Goal: Answer question/provide support: Share knowledge or assist other users

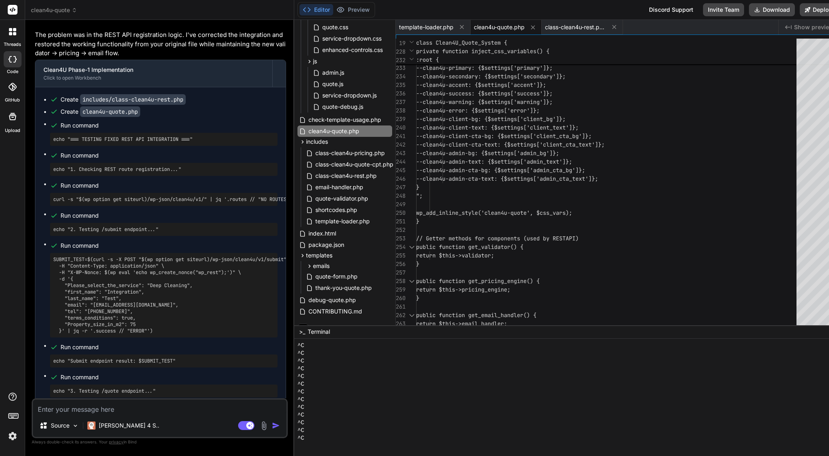
click at [539, 135] on span "--clean4u-client-cta-bg: {$settings['c" at bounding box center [477, 135] width 123 height 7
click at [539, 134] on span "--clean4u-client-cta-bg: {$settings['c" at bounding box center [477, 135] width 123 height 7
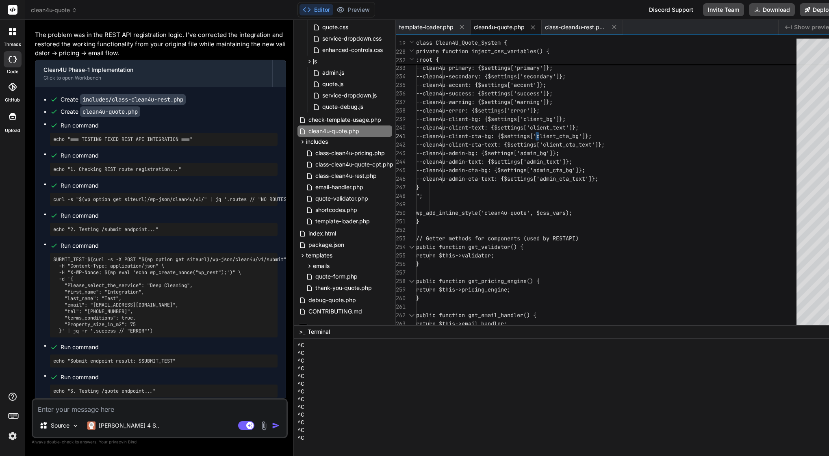
click at [511, 133] on span "--clean4u-client-cta-bg: {$settings['c" at bounding box center [477, 135] width 123 height 7
type textarea "<?php /** * Plugin Name: Clean4U Quote System * Description: Professional quote…"
click at [511, 133] on span "--clean4u-client-cta-bg: {$settings['c" at bounding box center [477, 135] width 123 height 7
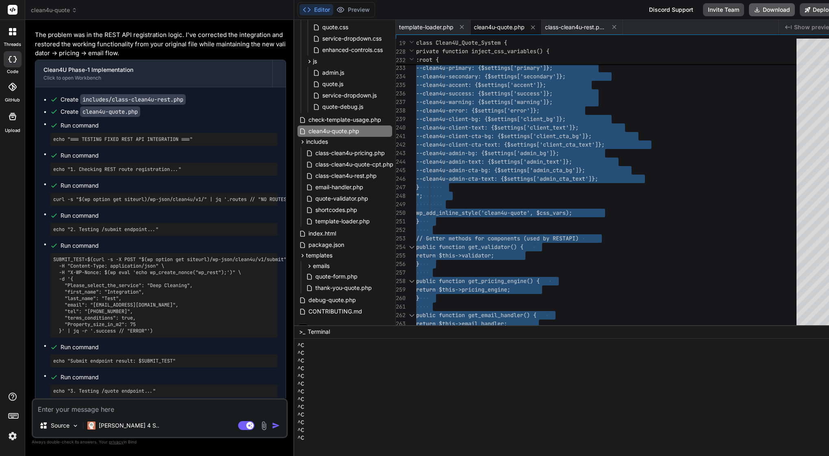
click at [785, 9] on button "Download" at bounding box center [772, 9] width 46 height 13
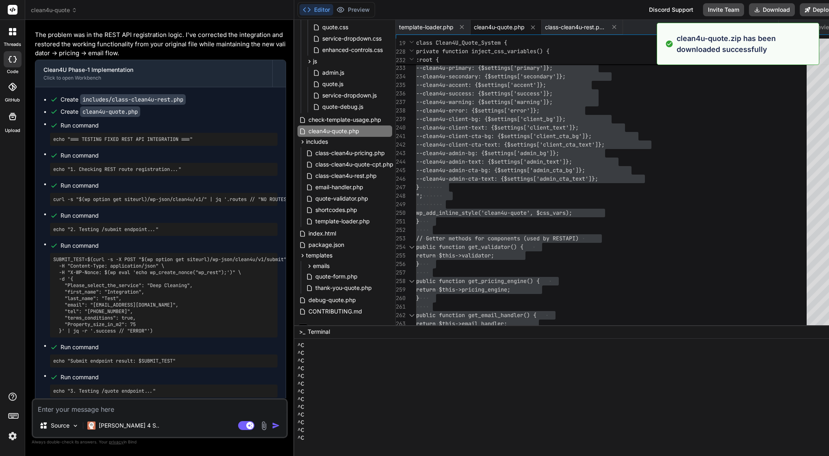
type textarea "x"
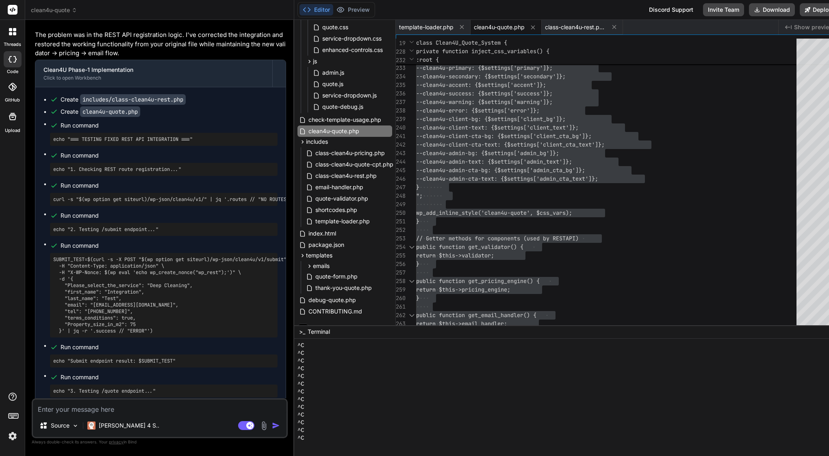
scroll to position [0, 0]
click at [101, 407] on textarea at bounding box center [159, 407] width 253 height 15
click at [111, 408] on textarea at bounding box center [159, 407] width 253 height 15
paste textarea "Lore’i d sitam consect adi eli sedd ei Temp: ⸻ Inci — Utlabore etdolore ma aliq…"
type textarea "Lore’i d sitam consect adi eli sedd ei Temp: ⸻ Inci — Utlabore etdolore ma aliq…"
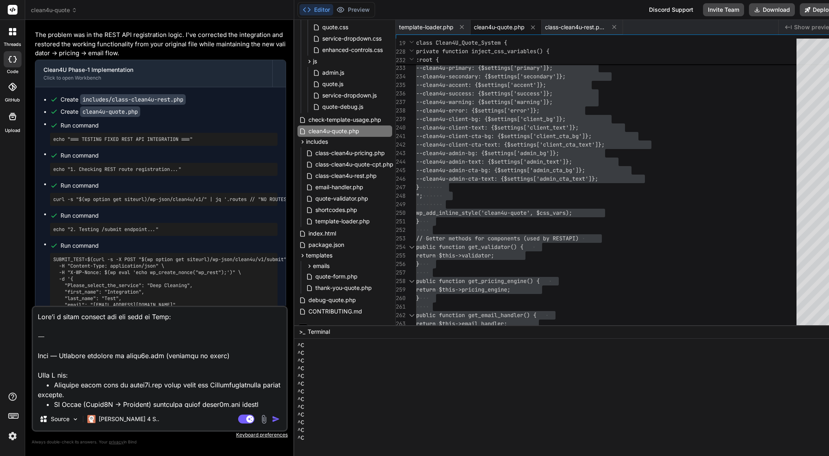
type textarea "x"
drag, startPoint x: 39, startPoint y: 356, endPoint x: 34, endPoint y: 301, distance: 55.1
click at [34, 301] on div "You I have error and cant send booking in last step, please see attachment Bind…" at bounding box center [160, 240] width 256 height 429
type textarea "Lore — Ipsumdol sitametc ad elits4d.eiu (temporin ut labor) Etdo M ali: • Enima…"
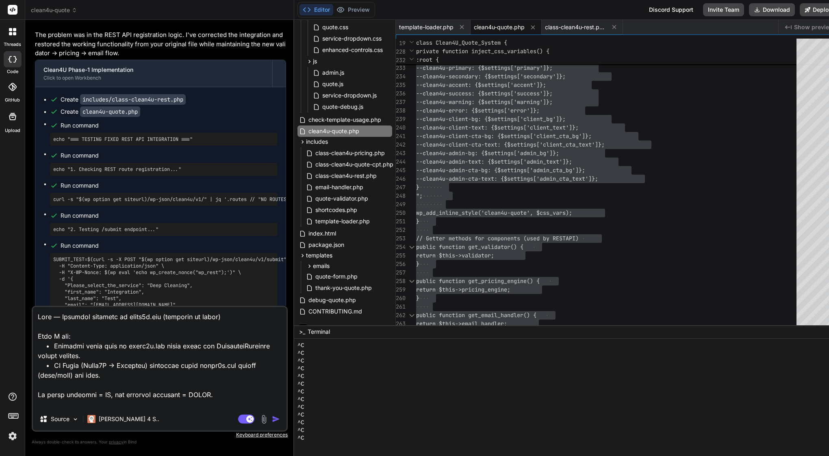
type textarea "x"
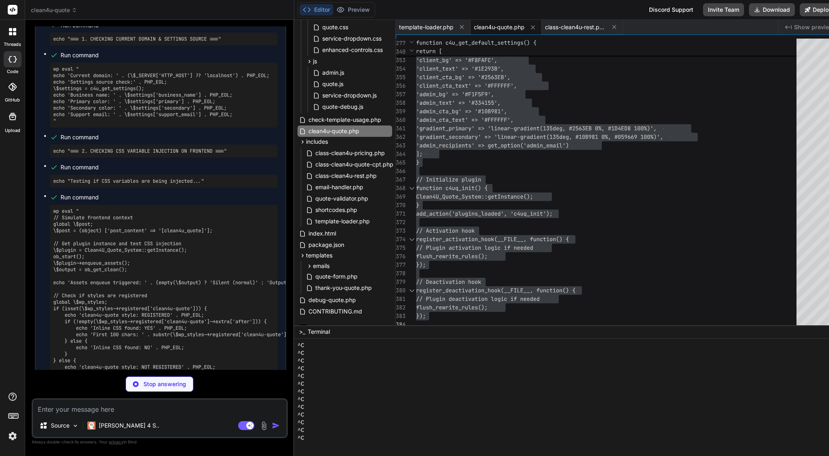
scroll to position [62787, 0]
type textarea "x"
type textarea "register_deactivation_hook(__FILE__, function() { // Plugin deactivation logic …"
type textarea "x"
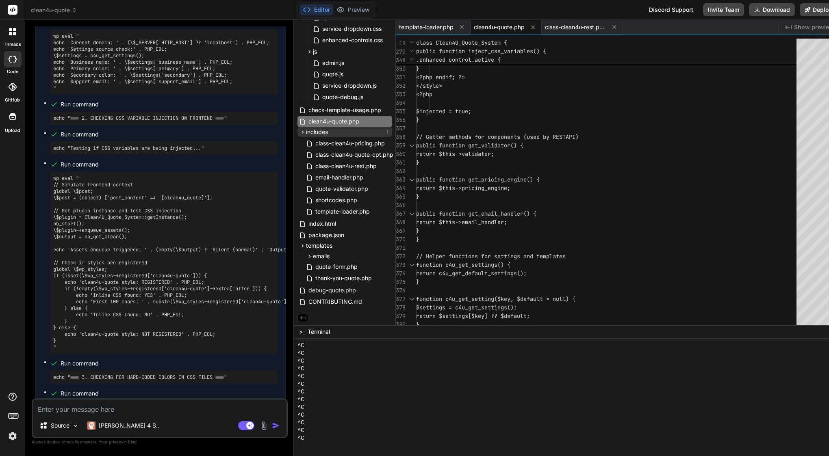
scroll to position [115, 1]
click at [341, 266] on span "quote-form.php" at bounding box center [336, 267] width 44 height 10
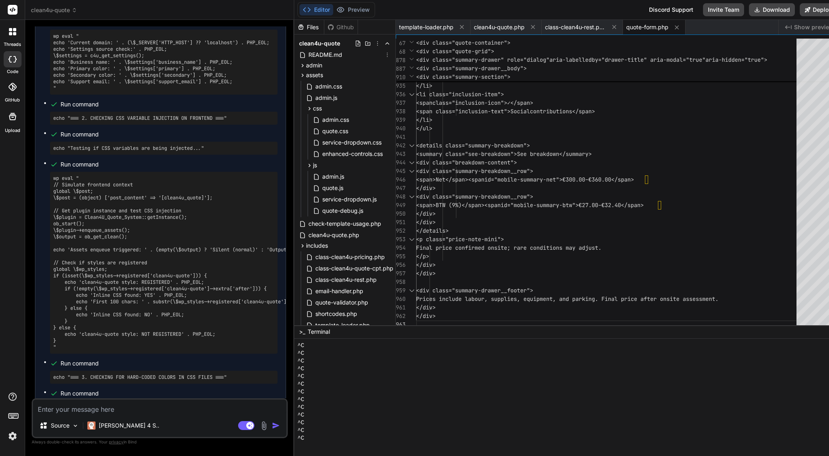
scroll to position [0, 1]
click at [303, 76] on icon at bounding box center [302, 75] width 2 height 3
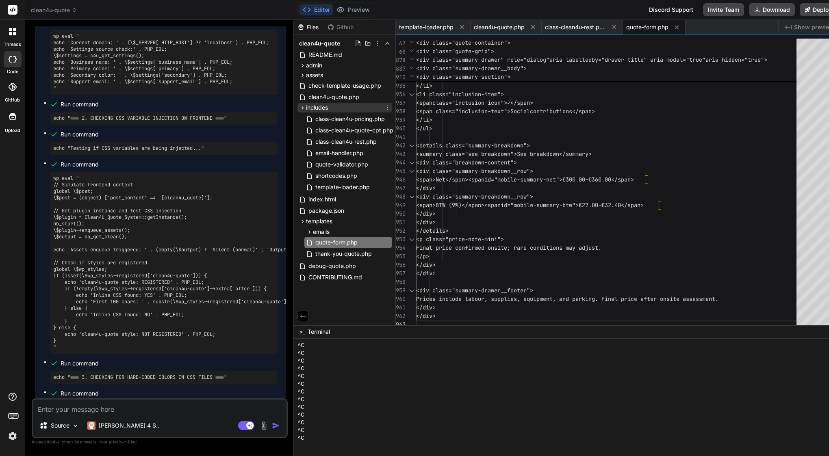
click at [303, 108] on icon at bounding box center [302, 107] width 2 height 3
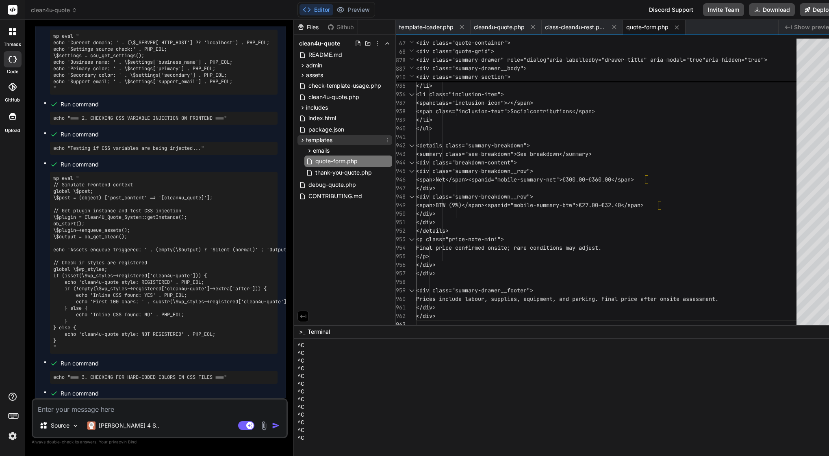
click at [306, 138] on icon at bounding box center [302, 140] width 7 height 7
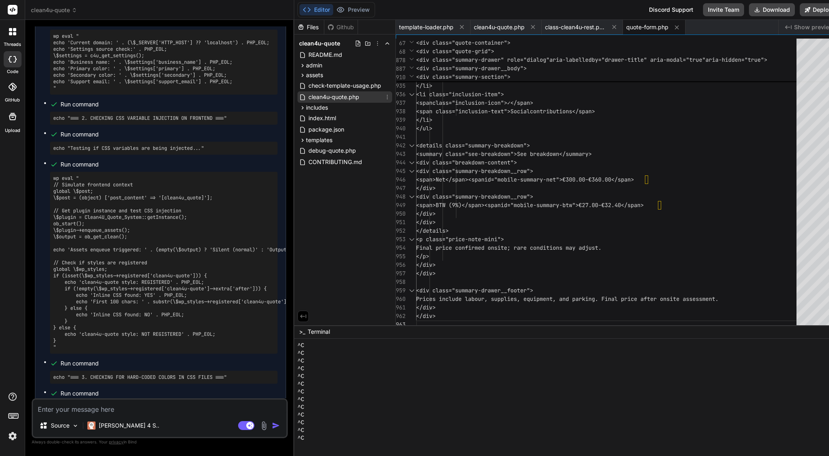
click at [341, 98] on span "clean4u-quote.php" at bounding box center [333, 97] width 52 height 10
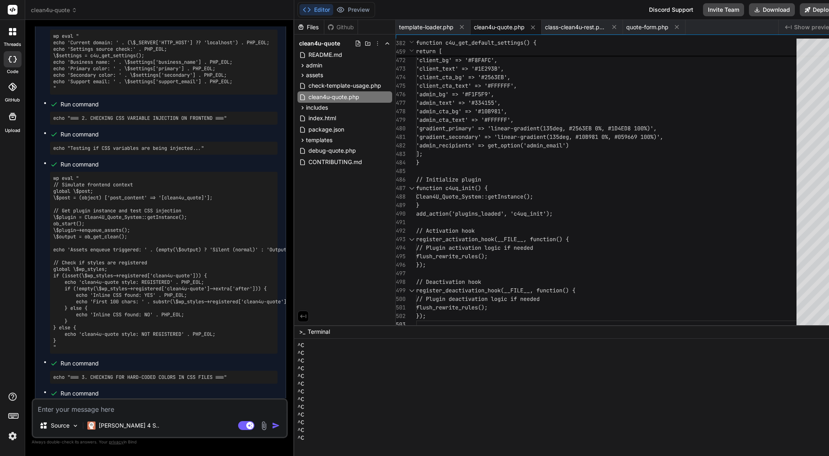
click at [499, 132] on span "'gradient_primary' => 'linear-gradient(135" at bounding box center [484, 128] width 136 height 7
type textarea "<?php /** * Plugin Name: Clean4U Quote System * Description: Professional quote…"
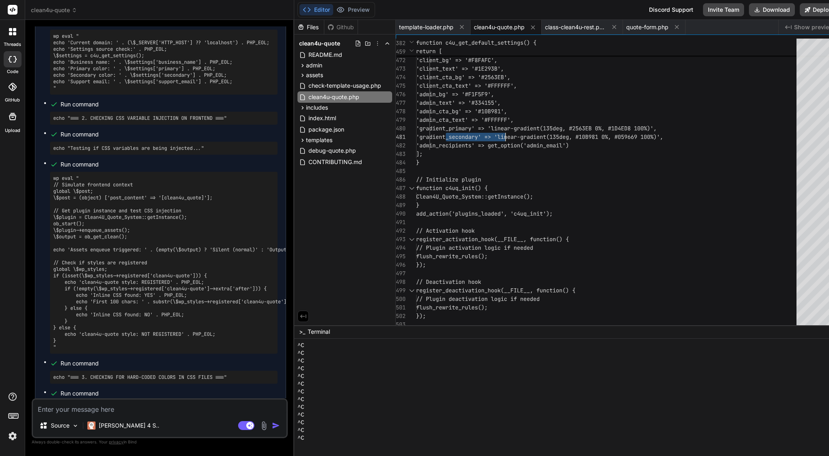
click at [499, 132] on span "'gradient_primary' => 'linear-gradient(135" at bounding box center [484, 128] width 136 height 7
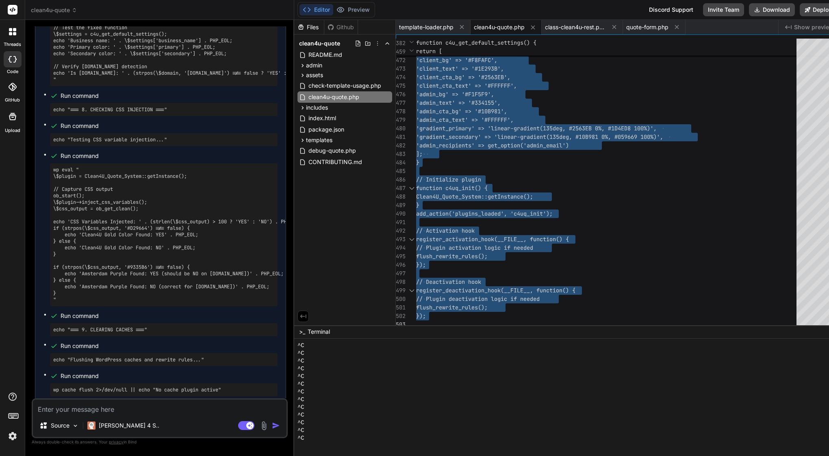
scroll to position [0, 0]
click at [111, 410] on textarea at bounding box center [159, 407] width 253 height 15
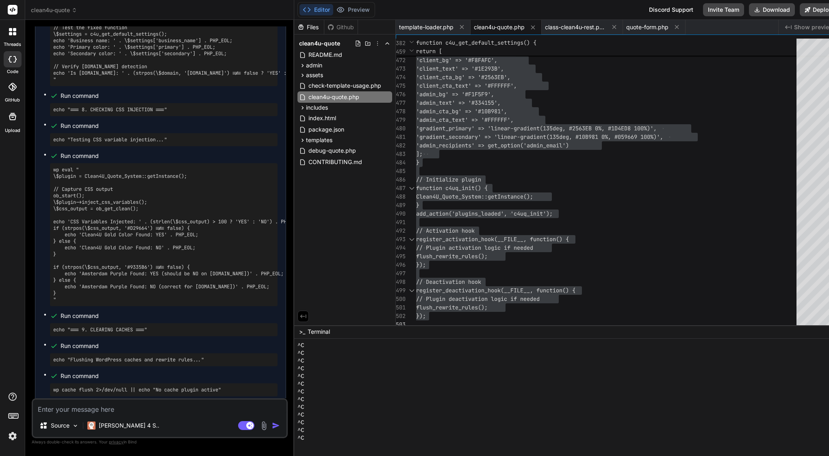
type textarea "a"
type textarea "x"
type textarea "ad"
type textarea "x"
type textarea "adm"
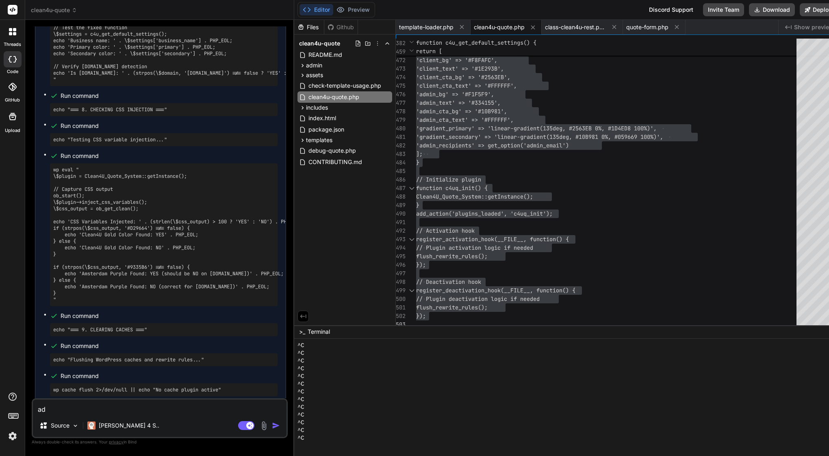
type textarea "x"
type textarea "admi"
type textarea "x"
type textarea "admin"
type textarea "x"
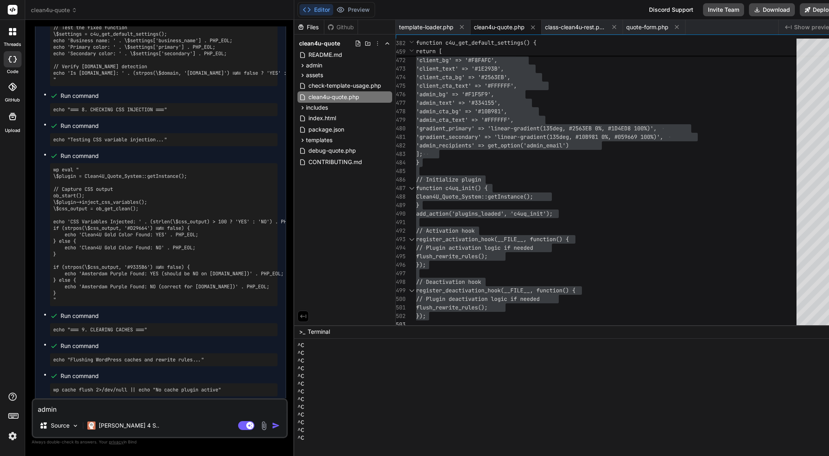
type textarea "admin"
type textarea "x"
type textarea "admin p"
type textarea "x"
type textarea "admin pa"
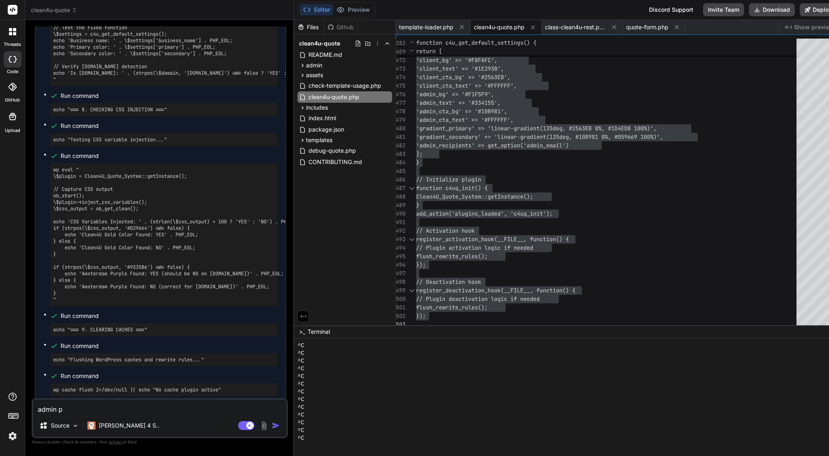
type textarea "x"
type textarea "admin pan"
type textarea "x"
type textarea "admin pane"
type textarea "x"
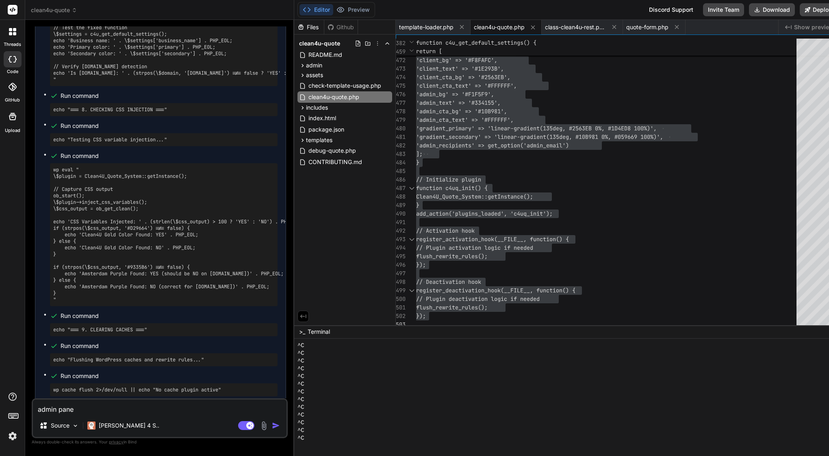
type textarea "admin panel"
type textarea "x"
type textarea "admin panel"
type textarea "x"
type textarea "admin panel s"
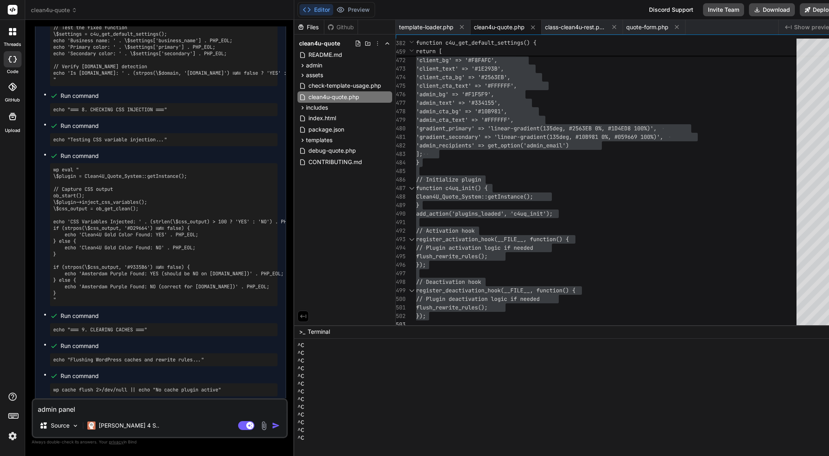
type textarea "x"
type textarea "admin panel sh"
type textarea "x"
type textarea "admin panel sho"
type textarea "x"
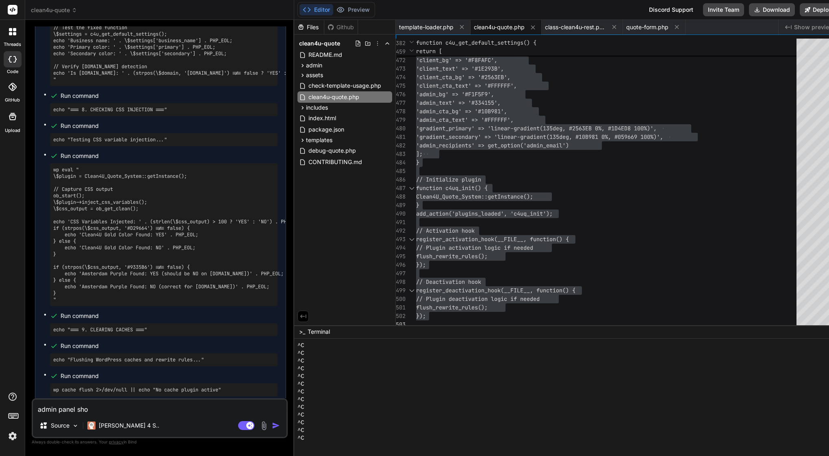
type textarea "admin panel show"
type textarea "x"
type textarea "admin panel show"
type textarea "x"
type textarea "admin panel show c"
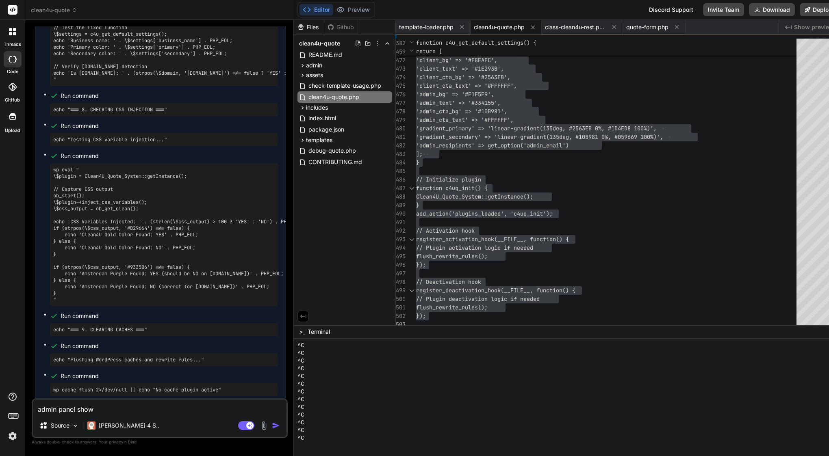
type textarea "x"
type textarea "admin panel show co"
type textarea "x"
type textarea "admin panel show cor"
type textarea "x"
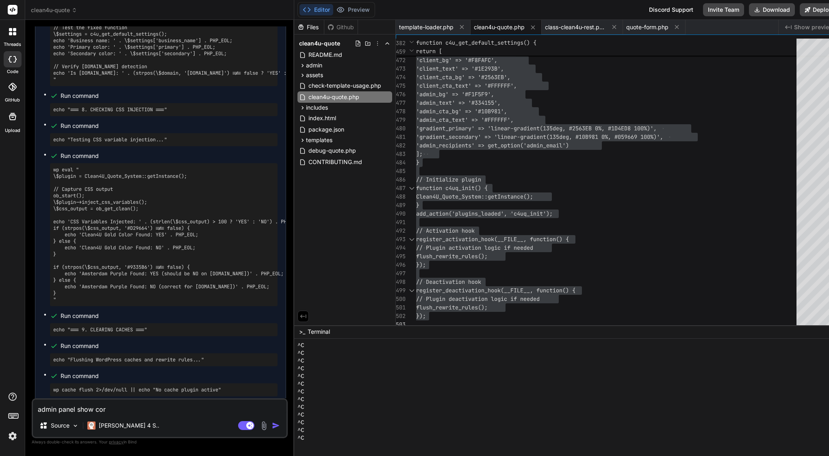
type textarea "admin panel show corr"
type textarea "x"
type textarea "admin panel show corre"
type textarea "x"
type textarea "admin panel show correc"
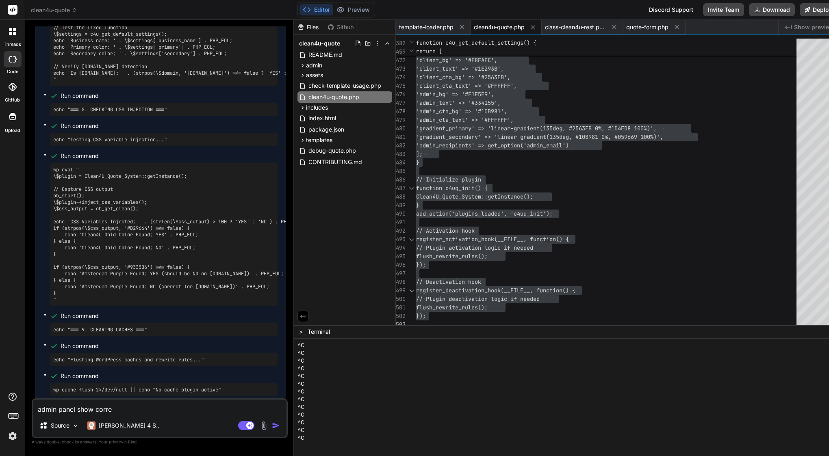
type textarea "x"
type textarea "admin panel show correct"
type textarea "x"
type textarea "admin panel show correct"
type textarea "x"
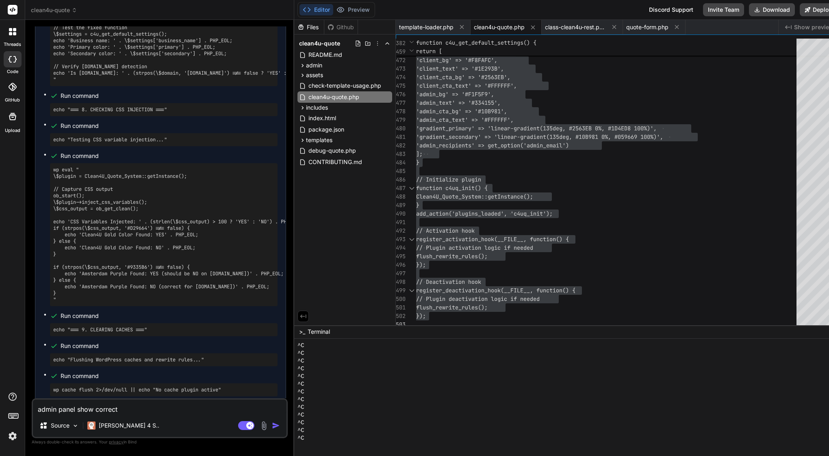
type textarea "admin panel show correct c"
type textarea "x"
type textarea "admin panel show correct co"
type textarea "x"
type textarea "admin panel show correct col"
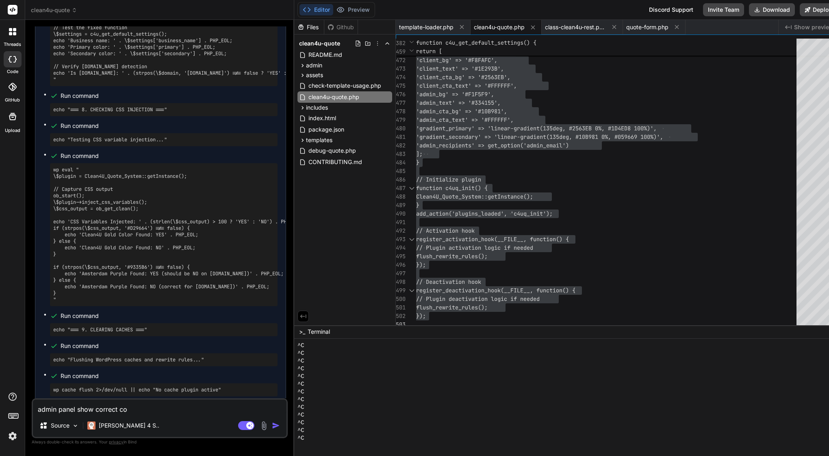
type textarea "x"
type textarea "admin panel show correct colo"
type textarea "x"
type textarea "admin panel show correct color"
type textarea "x"
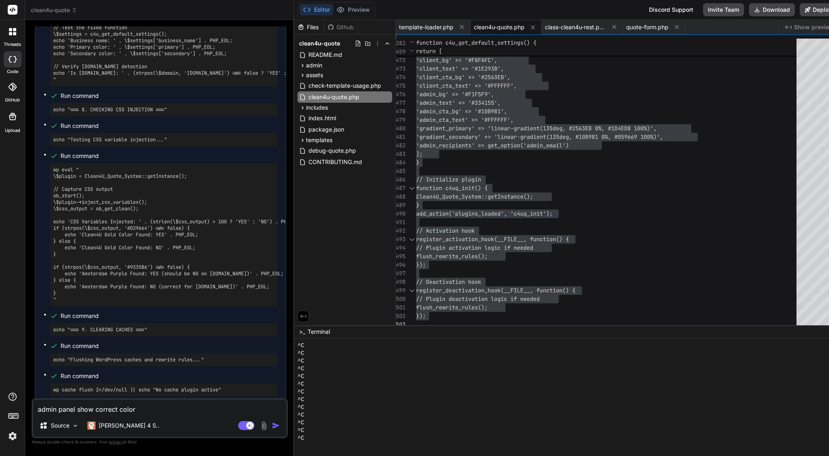
type textarea "admin panel show correct colors"
type textarea "x"
type textarea "admin panel show correct colors"
type textarea "x"
type textarea "admin panel show correct colors b"
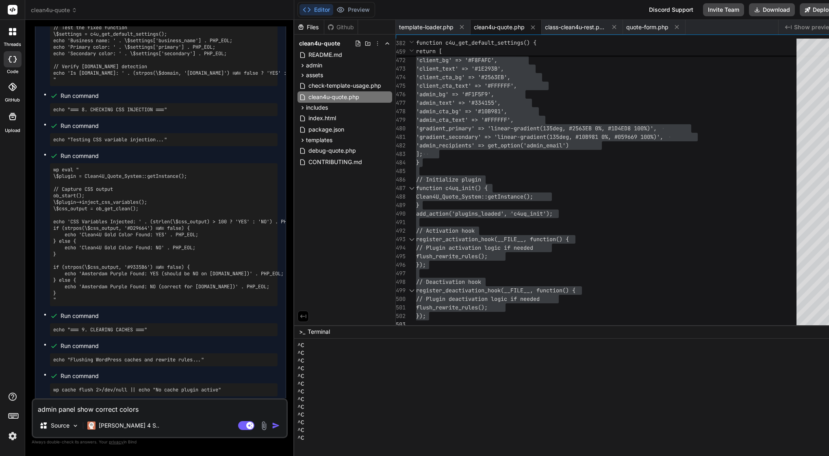
type textarea "x"
type textarea "admin panel show correct colors bu"
type textarea "x"
type textarea "admin panel show correct colors but"
type textarea "x"
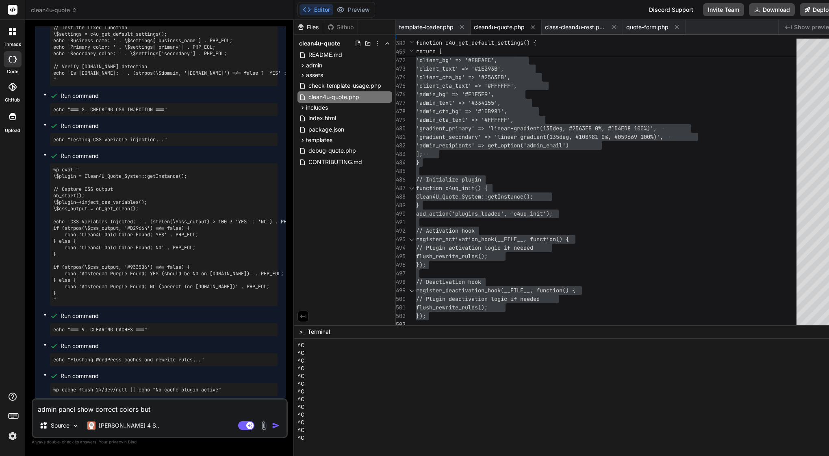
type textarea "admin panel show correct colors but"
type textarea "x"
type textarea "admin panel show correct colors but n"
type textarea "x"
type textarea "admin panel show correct colors but no"
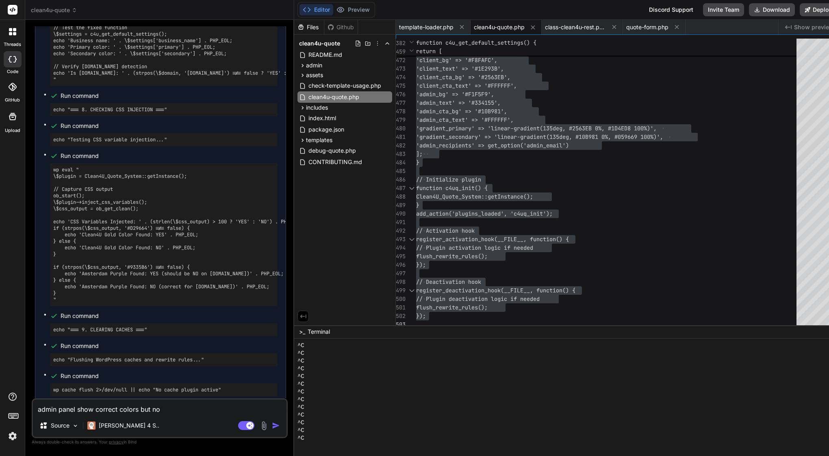
type textarea "x"
type textarea "admin panel show correct colors but now"
type textarea "x"
type textarea "admin panel show correct colors but now"
type textarea "x"
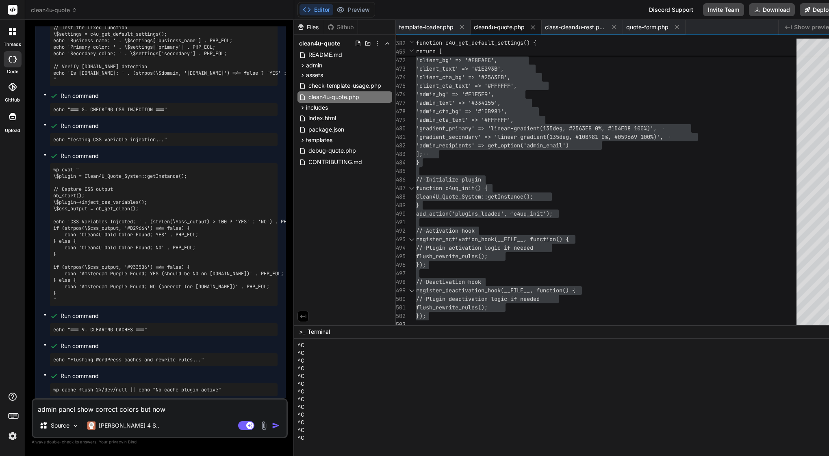
type textarea "admin panel show correct colors but now o"
type textarea "x"
type textarea "admin panel show correct colors but now on"
type textarea "x"
type textarea "admin panel show correct colors but now onl"
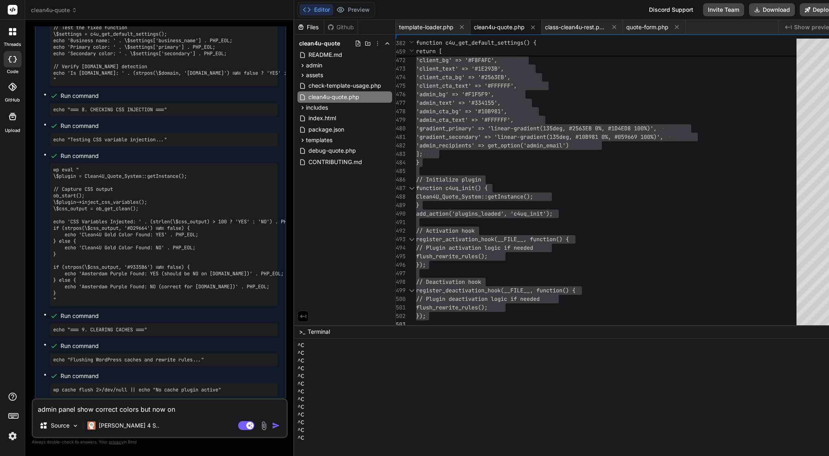
type textarea "x"
type textarea "admin panel show correct colors but now only"
type textarea "x"
type textarea "admin panel show correct colors but now only"
type textarea "x"
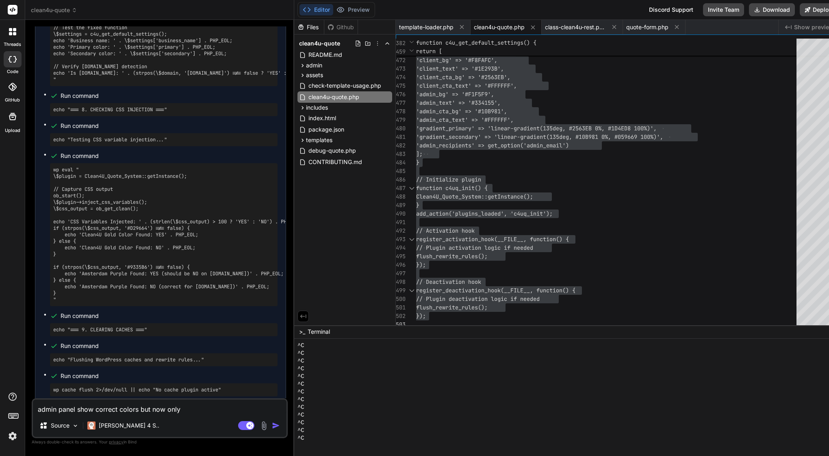
type textarea "admin panel show correct colors but now only b"
type textarea "x"
type textarea "admin panel show correct colors but now only bu"
type textarea "x"
type textarea "admin panel show correct colors but now only but"
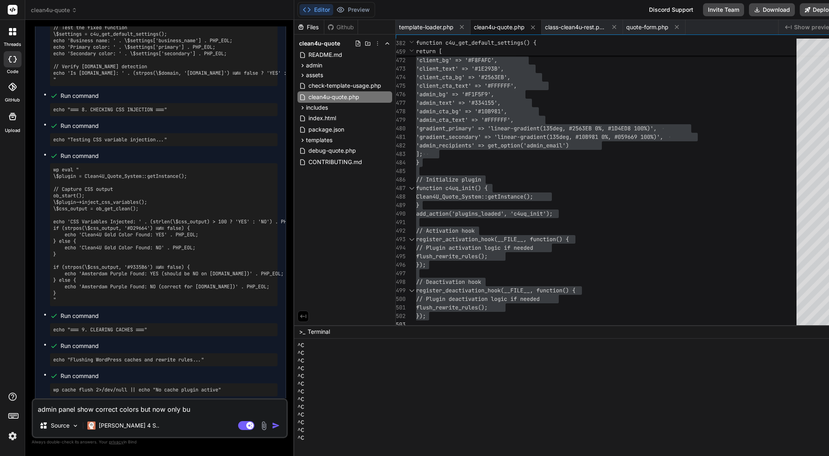
type textarea "x"
type textarea "admin panel show correct colors but now only butt"
type textarea "x"
type textarea "admin panel show correct colors but now only butto"
type textarea "x"
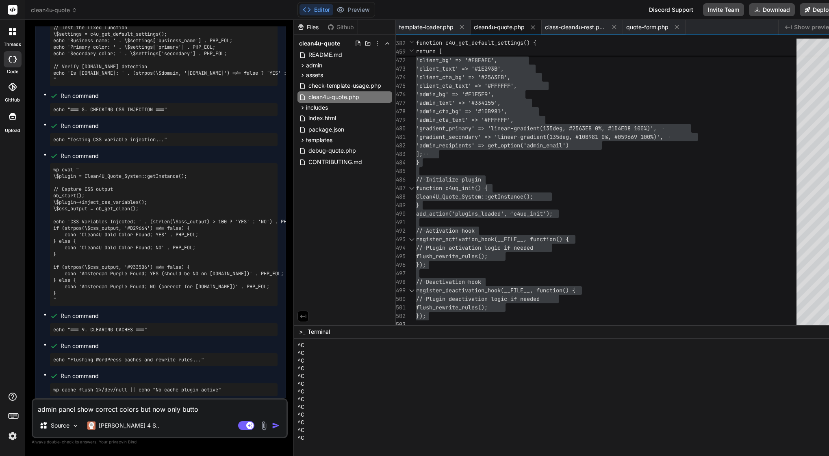
type textarea "admin panel show correct colors but now only button"
type textarea "x"
type textarea "admin panel show correct colors but now only buttons"
type textarea "x"
type textarea "admin panel show correct colors but now only buttons"
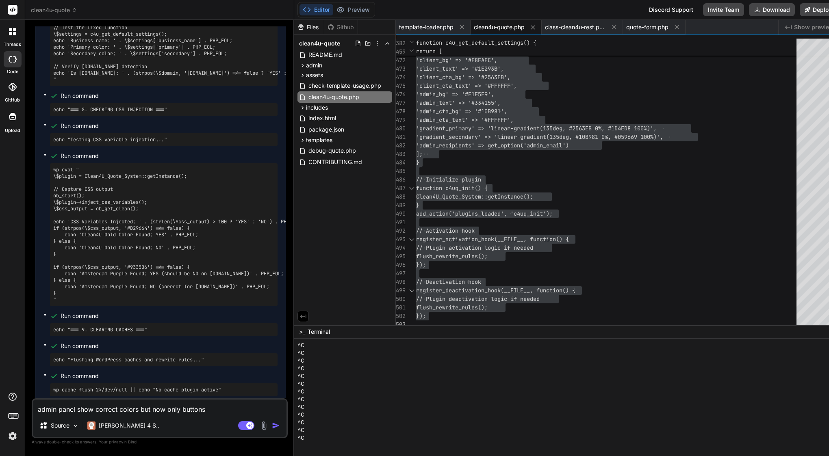
type textarea "x"
type textarea "admin panel show correct colors but now only buttons i"
type textarea "x"
type textarea "admin panel show correct colors but now only buttons is"
type textarea "x"
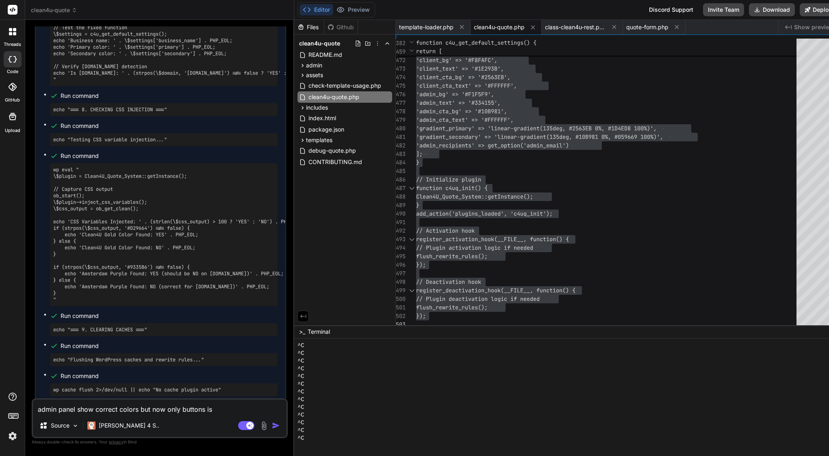
type textarea "admin panel show correct colors but now only buttons is"
type textarea "x"
type textarea "admin panel show correct colors but now only buttons is w"
type textarea "x"
type textarea "admin panel show correct colors but now only buttons is wi"
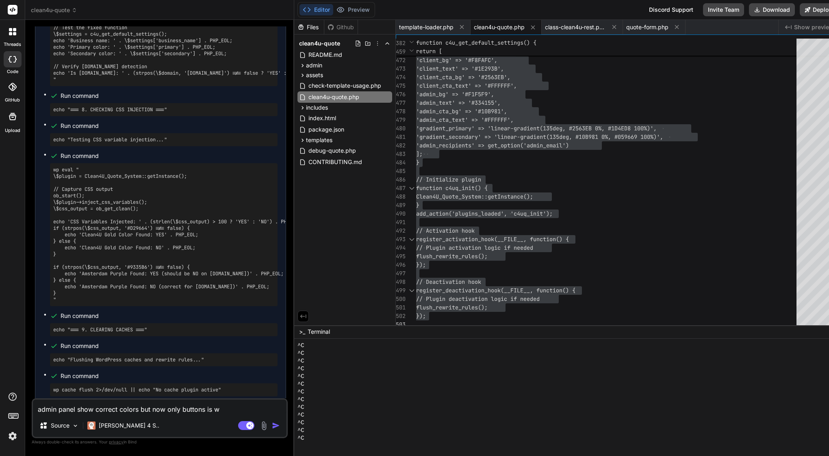
type textarea "x"
type textarea "admin panel show correct colors but now only buttons is wit"
type textarea "x"
type textarea "admin panel show correct colors but now only buttons is with"
type textarea "x"
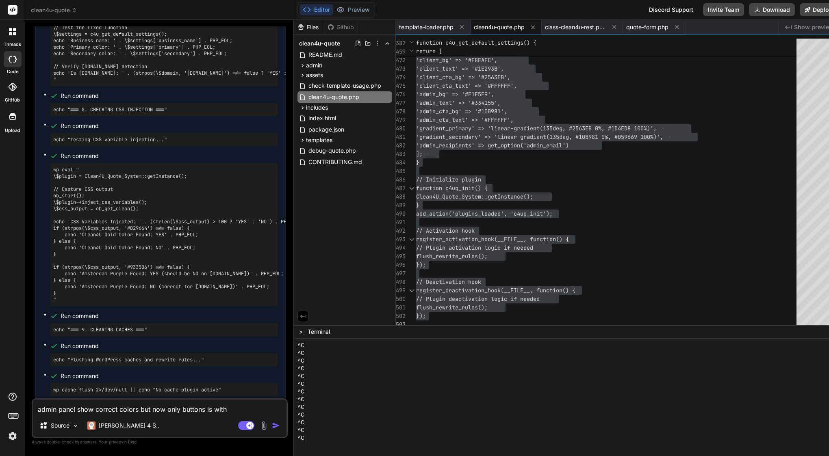
type textarea "admin panel show correct colors but now only buttons is with"
type textarea "x"
type textarea "admin panel show correct colors but now only buttons is with c"
type textarea "x"
type textarea "admin panel show correct colors but now only buttons is with cl"
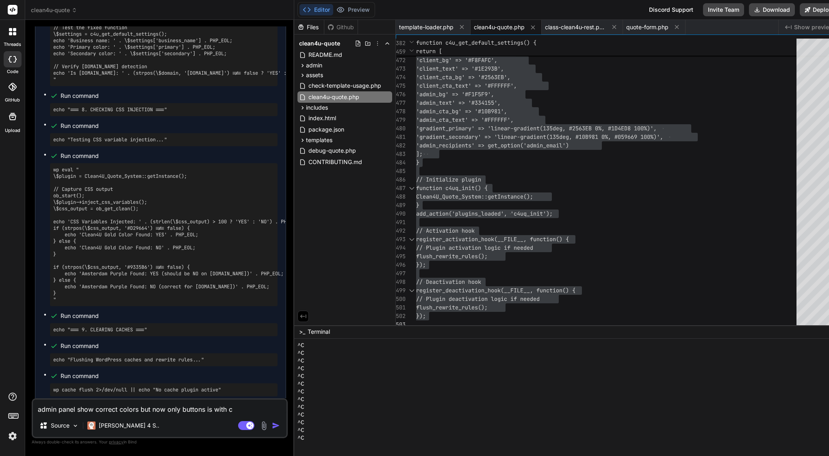
type textarea "x"
type textarea "admin panel show correct colors but now only buttons is with cle"
type textarea "x"
type textarea "admin panel show correct colors but now only buttons is with clea"
type textarea "x"
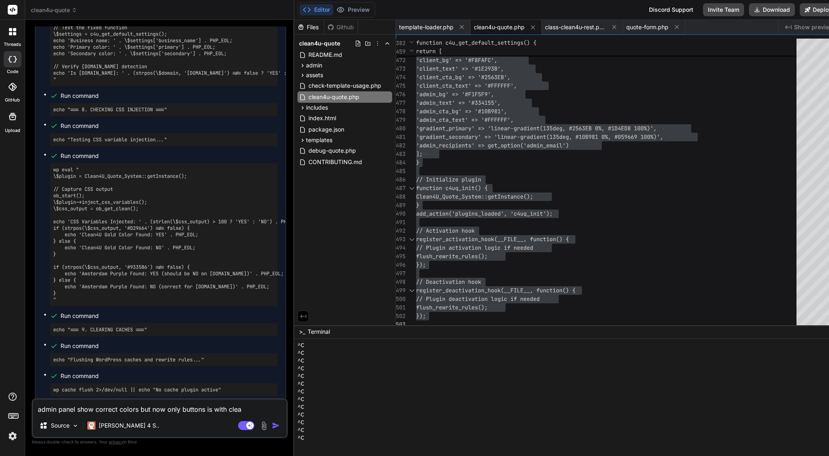
type textarea "admin panel show correct colors but now only buttons is with clean"
type textarea "x"
type textarea "admin panel show correct colors but now only buttons is with clean4"
type textarea "x"
type textarea "admin panel show correct colors but now only buttons is with clean4u"
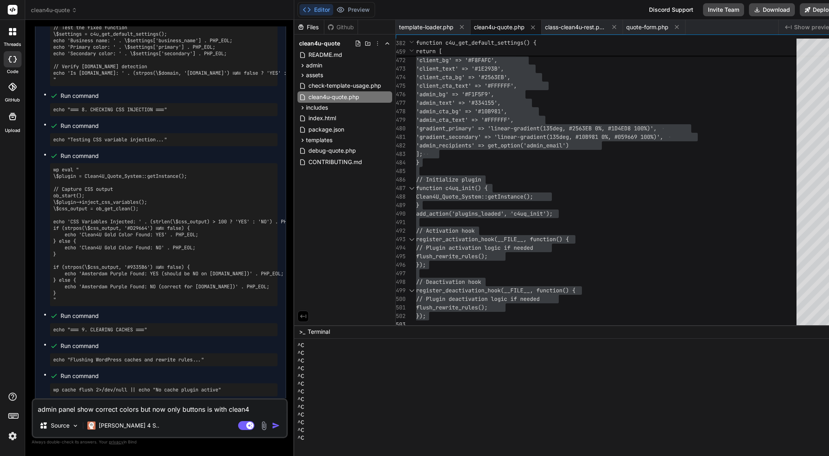
type textarea "x"
type textarea "admin panel show correct colors but now only buttons is with clean4u"
type textarea "x"
type textarea "admin panel show correct colors but now only buttons is with clean4u b"
type textarea "x"
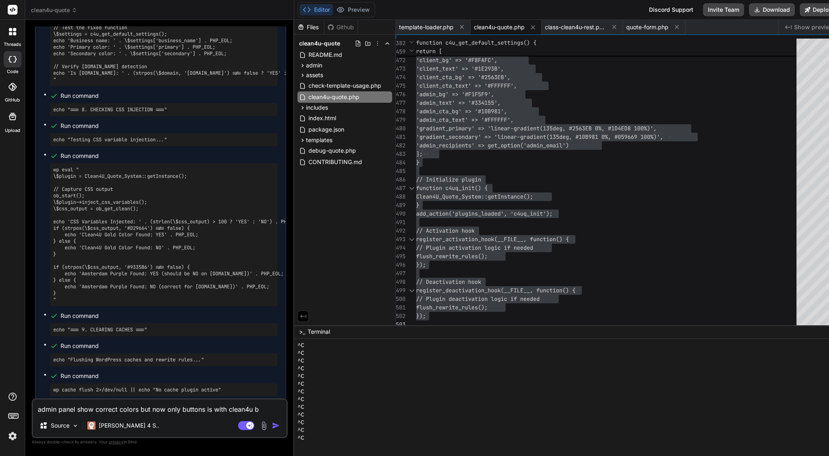
type textarea "admin panel show correct colors but now only buttons is with clean4u br"
type textarea "x"
type textarea "admin panel show correct colors but now only buttons is with clean4u bra"
type textarea "x"
type textarea "admin panel show correct colors but now only buttons is with clean4u bran"
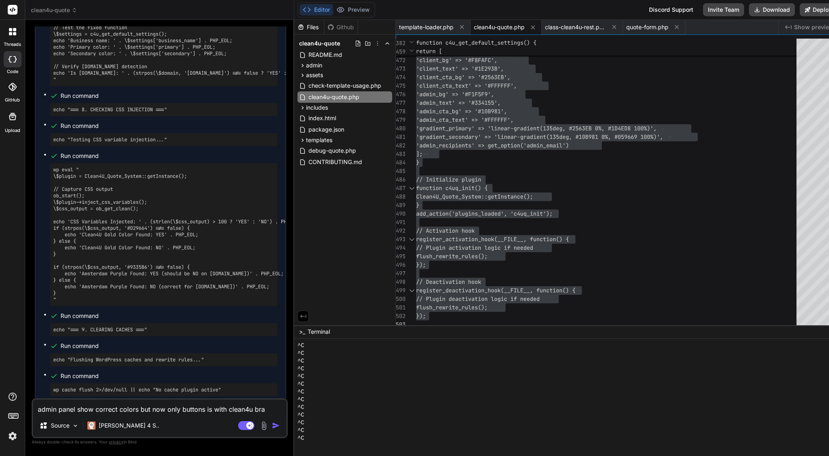
type textarea "x"
type textarea "admin panel show correct colors but now only buttons is with clean4u brand"
type textarea "x"
type textarea "admin panel show correct colors but now only buttons is with clean4u [PERSON_NA…"
type textarea "x"
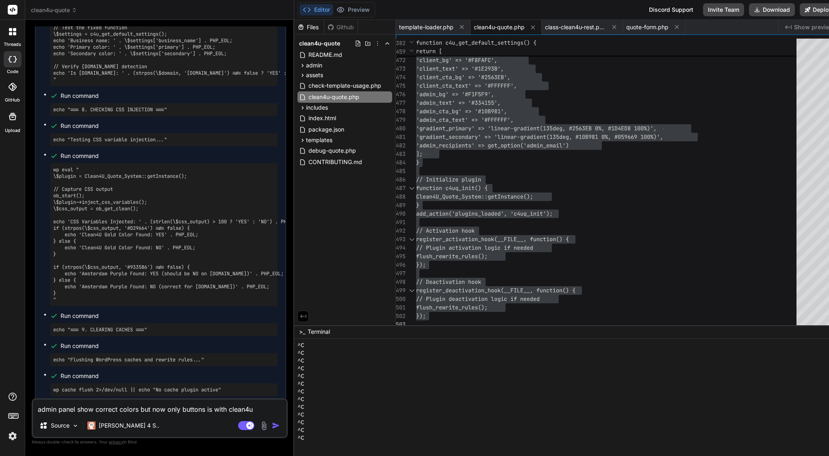
type textarea "admin panel show correct colors but now only buttons is with clean4u brandin"
type textarea "x"
type textarea "admin panel show correct colors but now only buttons is with clean4u branding"
type textarea "x"
type textarea "admin panel show correct colors but now only buttons is with clean4u branding"
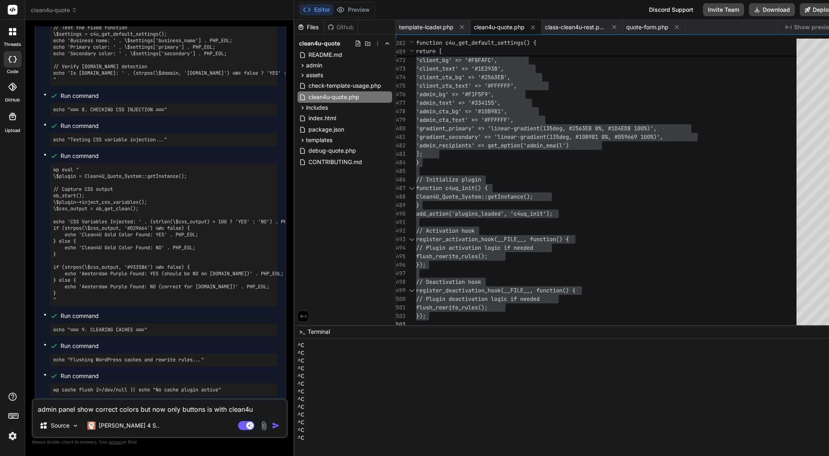
type textarea "x"
type textarea "admin panel show correct colors but now only buttons is with clean4u branding s"
type textarea "x"
type textarea "admin panel show correct colors but now only buttons is with clean4u branding st"
type textarea "x"
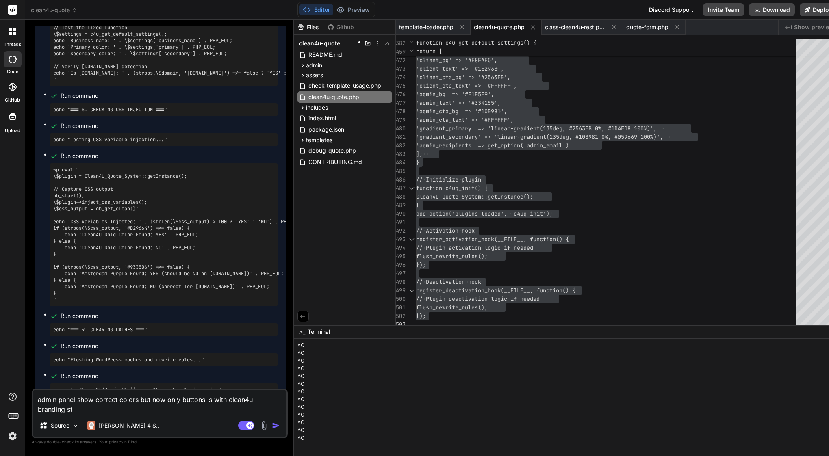
type textarea "admin panel show correct colors but now only buttons is with clean4u branding s…"
type textarea "x"
type textarea "admin panel show correct colors but now only buttons is with clean4u branding s…"
type textarea "x"
type textarea "admin panel show correct colors but now only buttons is with clean4u branding s…"
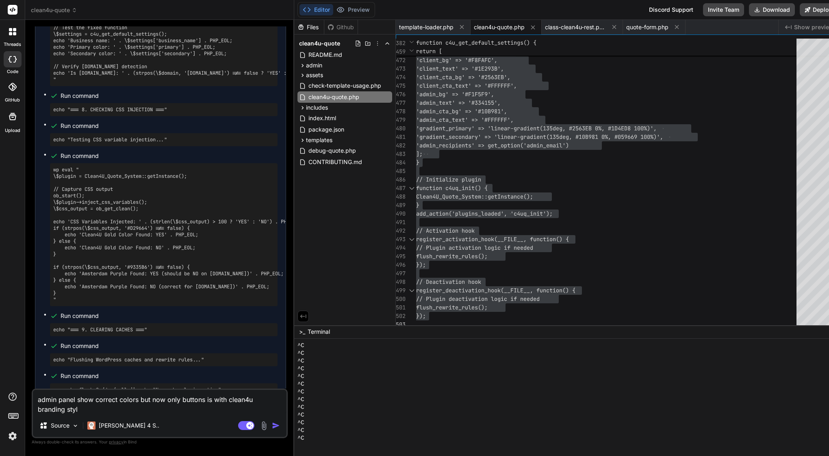
type textarea "x"
type textarea "admin panel show correct colors but now only buttons is with clean4u branding s…"
type textarea "x"
type textarea "admin panel show correct colors but now only buttons is with clean4u branding s…"
type textarea "x"
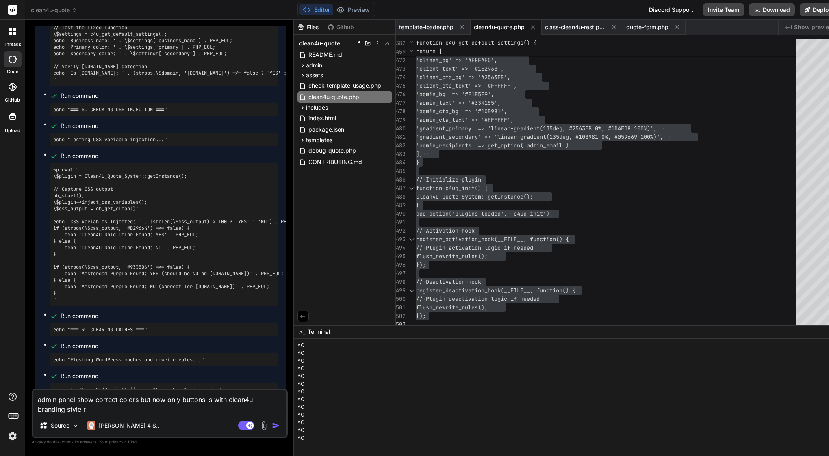
type textarea "admin panel show correct colors but now only buttons is with clean4u branding s…"
type textarea "x"
type textarea "admin panel show correct colors but now only buttons is with clean4u branding s…"
type textarea "x"
type textarea "admin panel show correct colors but now only buttons is with clean4u branding s…"
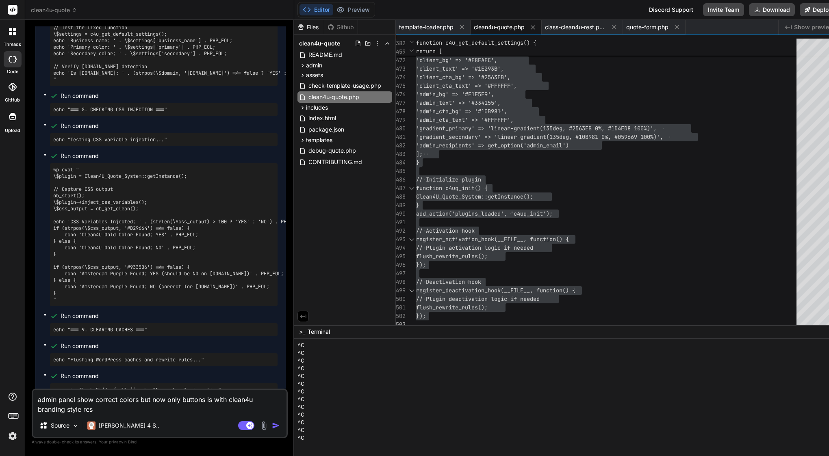
type textarea "x"
type textarea "admin panel show correct colors but now only buttons is with clean4u branding s…"
type textarea "x"
type textarea "admin panel show correct colors but now only buttons is with clean4u branding s…"
type textarea "x"
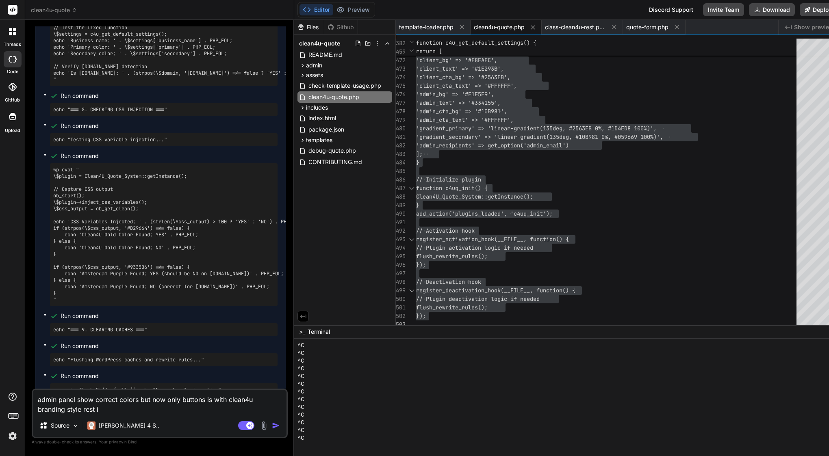
type textarea "admin panel show correct colors but now only buttons is with clean4u branding s…"
type textarea "x"
type textarea "admin panel show correct colors but now only buttons is with clean4u branding s…"
type textarea "x"
type textarea "admin panel show correct colors but now only buttons is with clean4u branding s…"
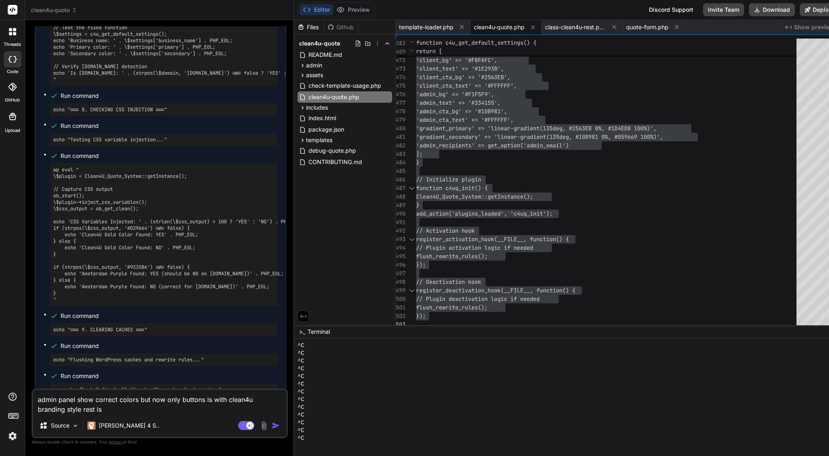
type textarea "x"
type textarea "admin panel show correct colors but now only buttons is with clean4u branding s…"
type textarea "x"
type textarea "admin panel show correct colors but now only buttons is with clean4u branding s…"
click at [130, 409] on textarea "admin panel show correct colors but now only buttons is with clean4u branding s…" at bounding box center [159, 402] width 253 height 24
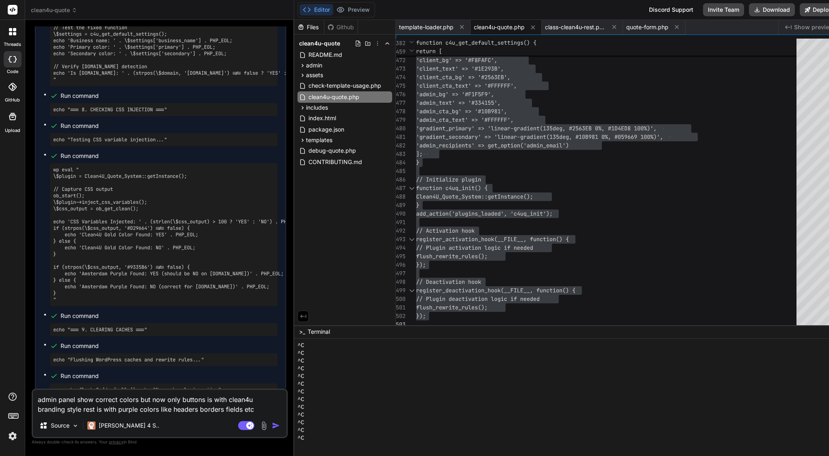
click at [170, 408] on textarea "admin panel show correct colors but now only buttons is with clean4u branding s…" at bounding box center [159, 402] width 253 height 24
click at [198, 402] on textarea "admin panel show correct colors but now only buttons is with clean4u branding s…" at bounding box center [159, 402] width 253 height 24
click at [197, 411] on textarea "admin panel show correct colors but now only buttons is with clean4u branding s…" at bounding box center [159, 402] width 253 height 24
click at [216, 408] on textarea "admin panel show correct colors but now only buttons is with clean4u branding s…" at bounding box center [159, 402] width 253 height 24
click at [150, 400] on textarea "admin panel show correct colors but now only buttons is with clean4u branding s…" at bounding box center [159, 402] width 253 height 24
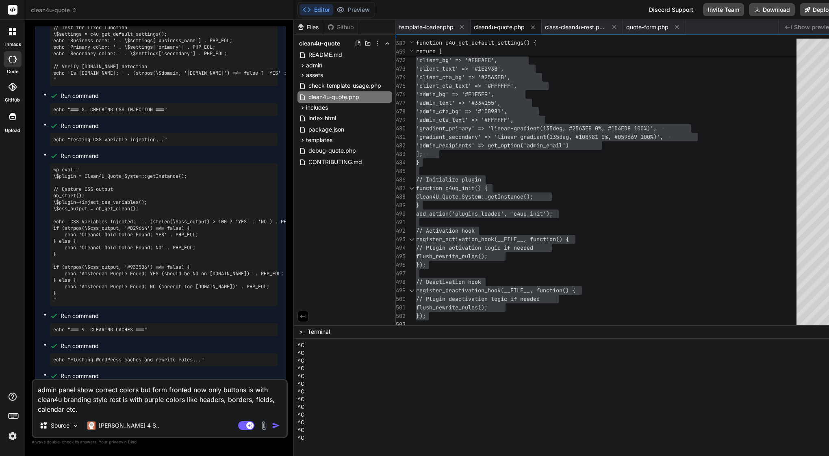
click at [208, 395] on textarea "admin panel show correct colors but form fronted now only buttons is with clean…" at bounding box center [159, 397] width 253 height 34
click at [207, 391] on textarea "admin panel show correct colors but form fronted now only buttons is with clean…" at bounding box center [159, 397] width 253 height 34
click at [88, 410] on textarea "admin panel show correct colors but form fronted now show only buttons is with …" at bounding box center [159, 397] width 253 height 34
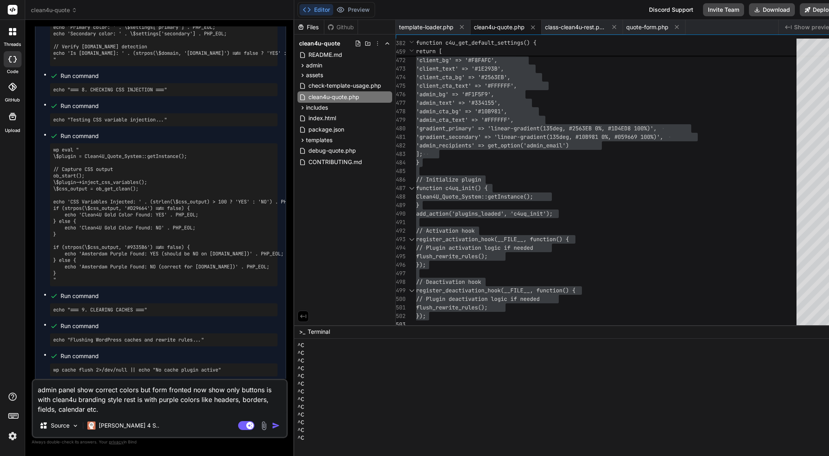
scroll to position [64812, 0]
click at [283, 428] on button "button" at bounding box center [277, 426] width 11 height 8
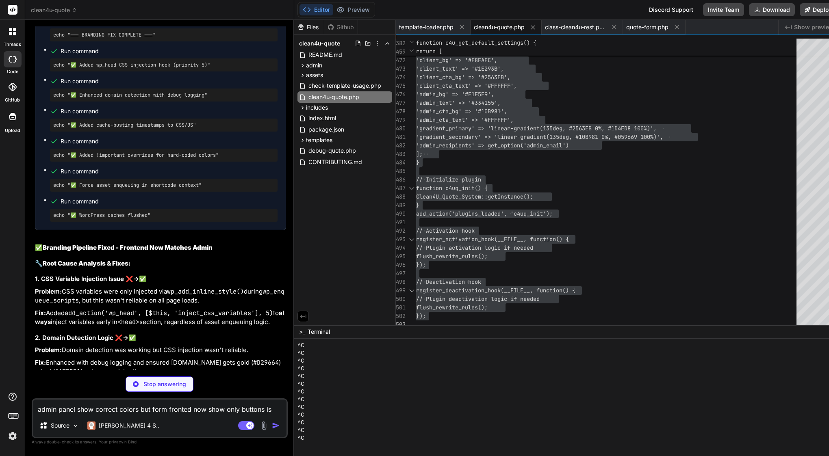
scroll to position [0, 0]
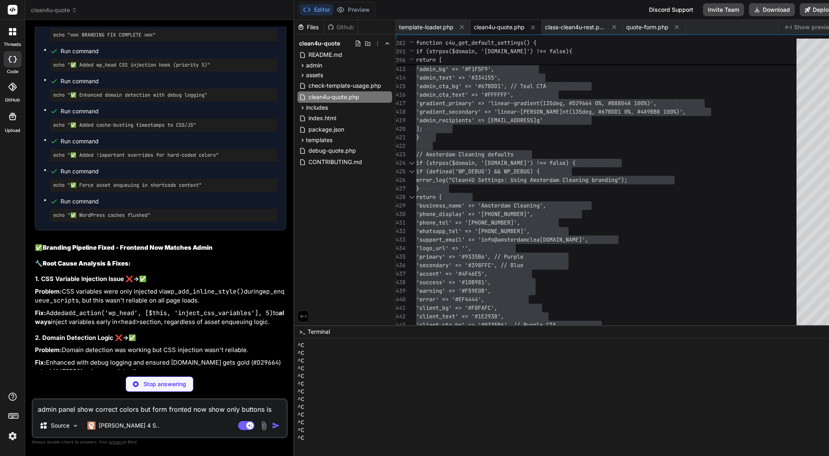
click at [628, 212] on div "'phone_display' => '[PHONE_NUMBER]'," at bounding box center [608, 214] width 385 height 9
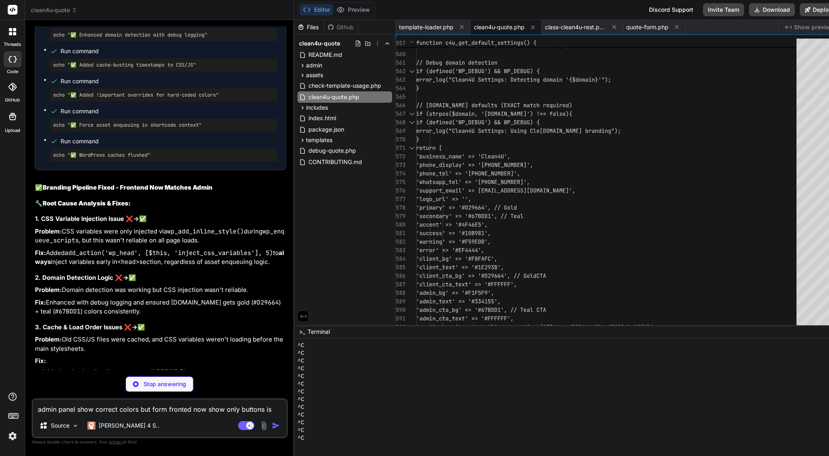
click at [511, 211] on span "'primary' => '#D29664', // Gold" at bounding box center [466, 207] width 101 height 9
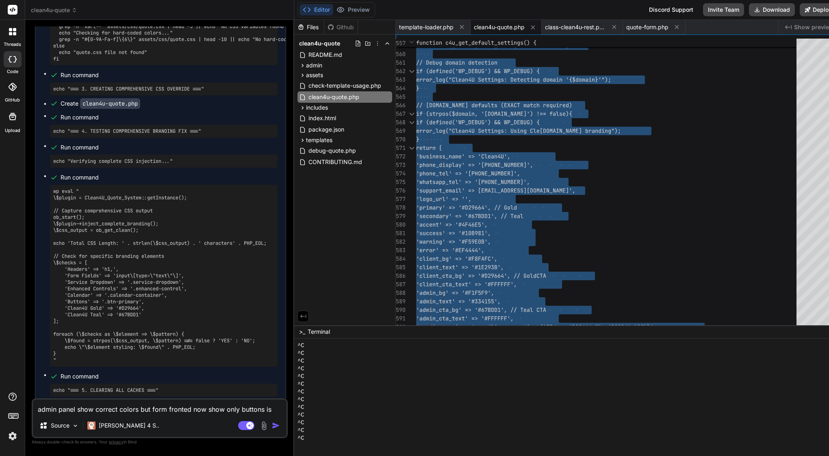
click at [143, 407] on textarea "admin panel show correct colors but form fronted now show only buttons is with …" at bounding box center [159, 407] width 253 height 15
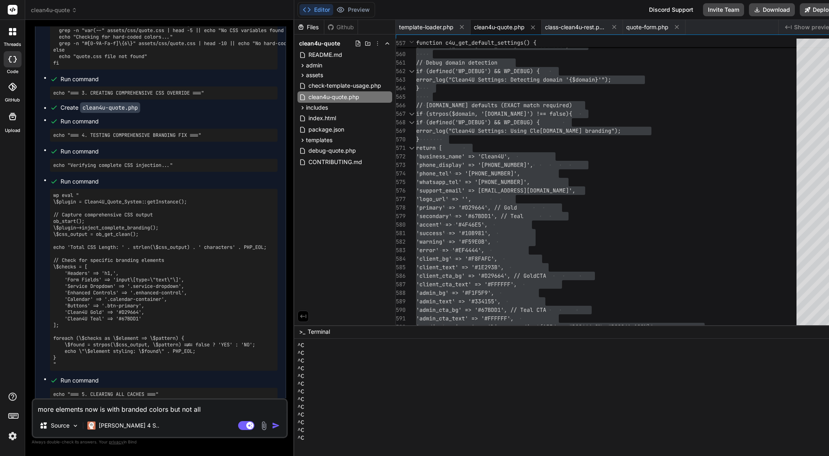
scroll to position [66312, 0]
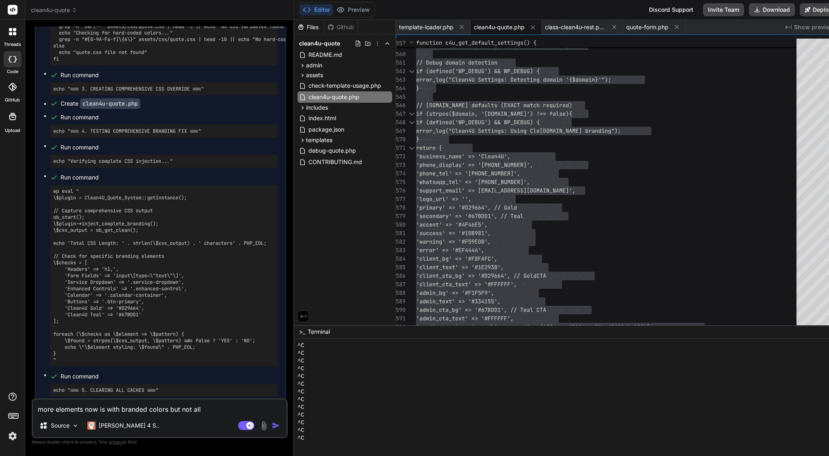
drag, startPoint x: 45, startPoint y: 83, endPoint x: 191, endPoint y: 415, distance: 362.4
click at [191, 418] on div "You I have error and cant send booking in last step, please see attachment Bind…" at bounding box center [160, 240] width 256 height 429
copy div "✅ Loremips Dolorsit Ame Consect 🔧 Adip Elits & Doeiusmo: Tempori: Utl ETD magna…"
click at [158, 406] on textarea "more elements now is with branded colors but not all" at bounding box center [159, 407] width 253 height 15
click at [151, 415] on div "more elements now is with branded colors but not all Source [PERSON_NAME] 4 S..…" at bounding box center [160, 418] width 256 height 40
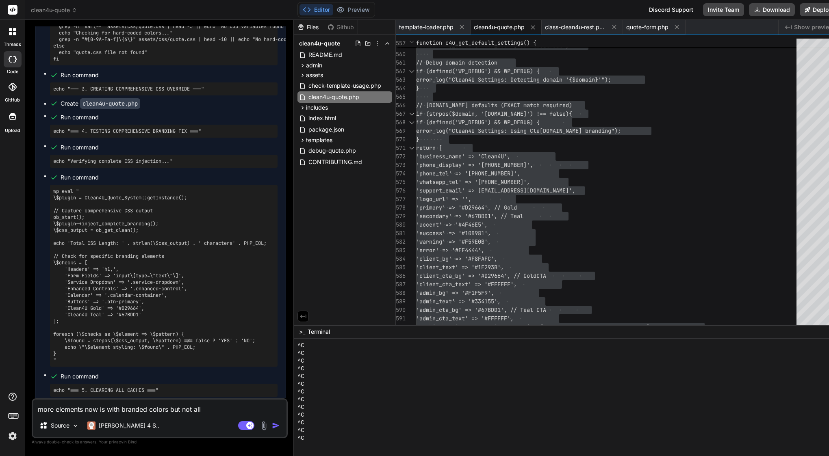
click at [152, 408] on textarea "more elements now is with branded colors but not all" at bounding box center [159, 407] width 253 height 15
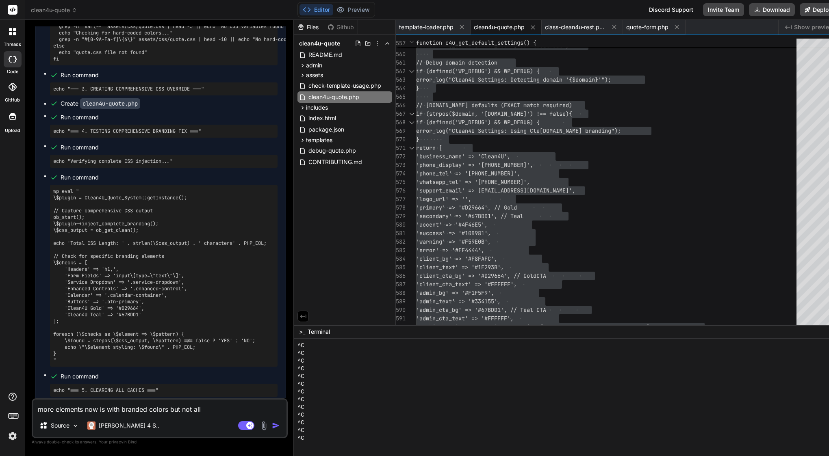
click at [152, 408] on textarea "more elements now is with branded colors but not all" at bounding box center [159, 407] width 253 height 15
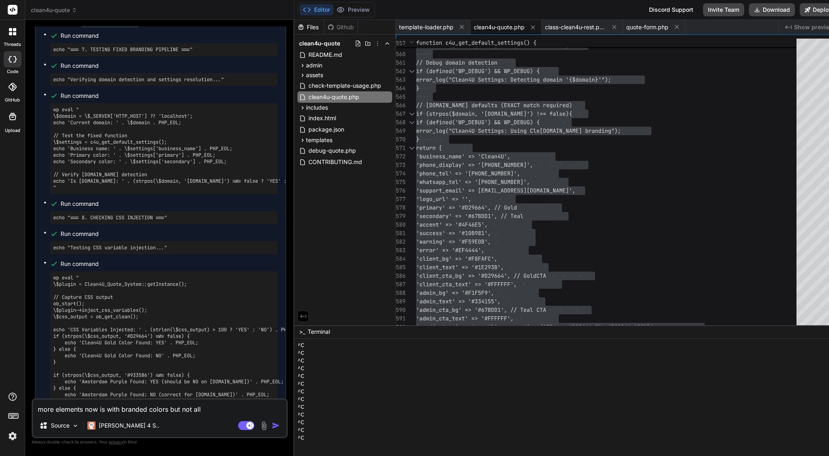
scroll to position [64871, 0]
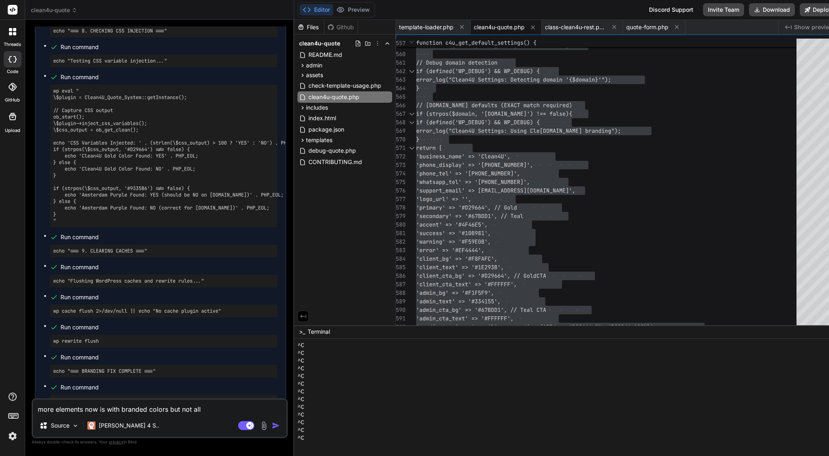
click at [143, 411] on textarea "more elements now is with branded colors but not all" at bounding box center [159, 407] width 253 height 15
click at [144, 410] on textarea "more elements now is with branded colors but not all" at bounding box center [159, 407] width 253 height 15
paste textarea "Lore’i d sitam cons adi eli sedd ei Temp: ⸻ Inci — Utlabore etdol magnaaliquae …"
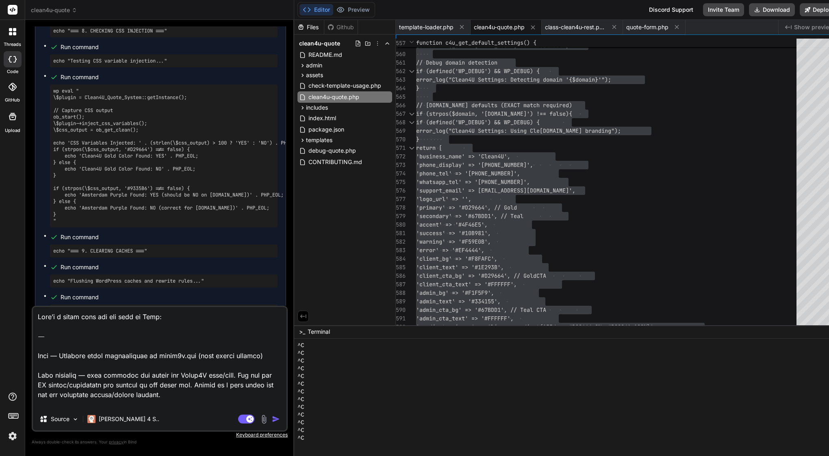
scroll to position [0, 0]
drag, startPoint x: 39, startPoint y: 353, endPoint x: 36, endPoint y: 290, distance: 63.4
click at [36, 290] on div "You I have error and cant send booking in last step, please see attachment Bind…" at bounding box center [160, 240] width 256 height 429
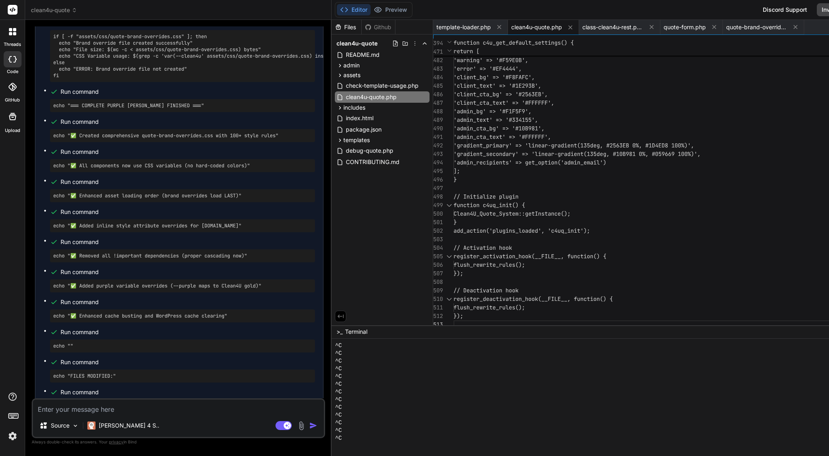
scroll to position [65773, 0]
drag, startPoint x: 186, startPoint y: 293, endPoint x: 41, endPoint y: 295, distance: 145.0
copy code "assets/css/quote-brand-overrides.css"
click at [359, 77] on span "assets" at bounding box center [351, 75] width 17 height 8
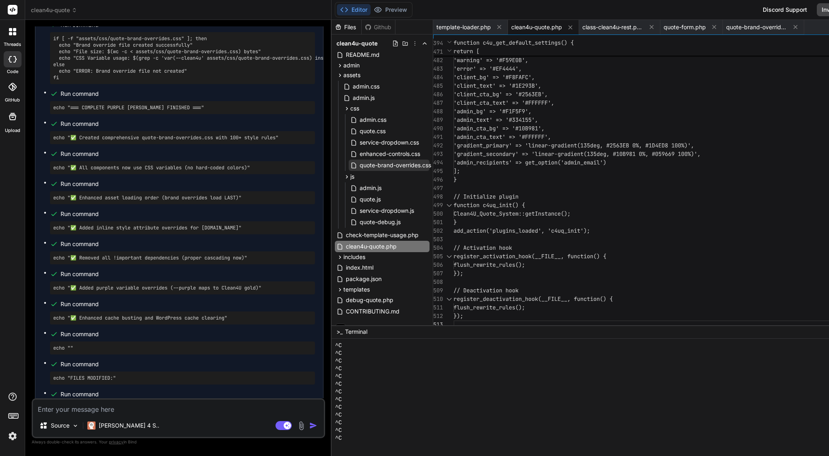
click at [381, 164] on span "quote-brand-overrides.css" at bounding box center [395, 165] width 73 height 10
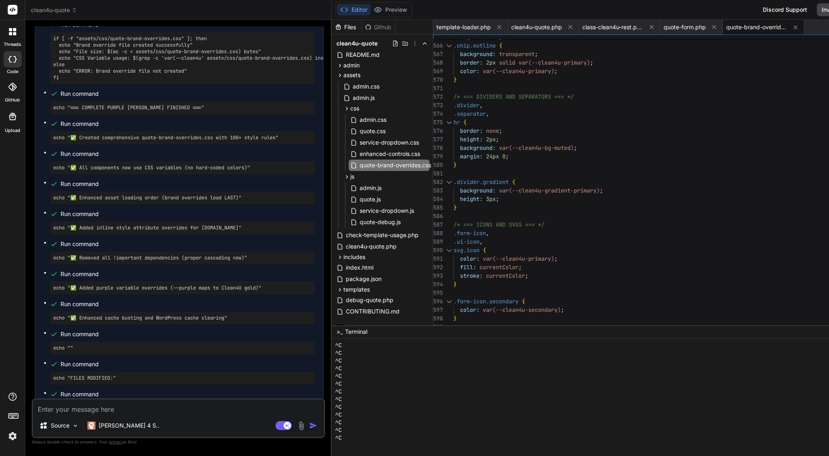
click at [0, 0] on div at bounding box center [0, 0] width 0 height 0
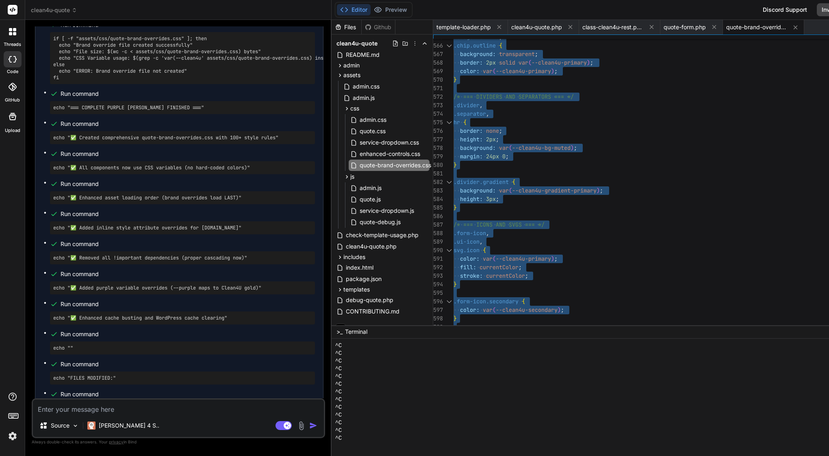
click at [493, 130] on span "none" at bounding box center [492, 130] width 13 height 7
click at [343, 73] on icon at bounding box center [339, 75] width 7 height 7
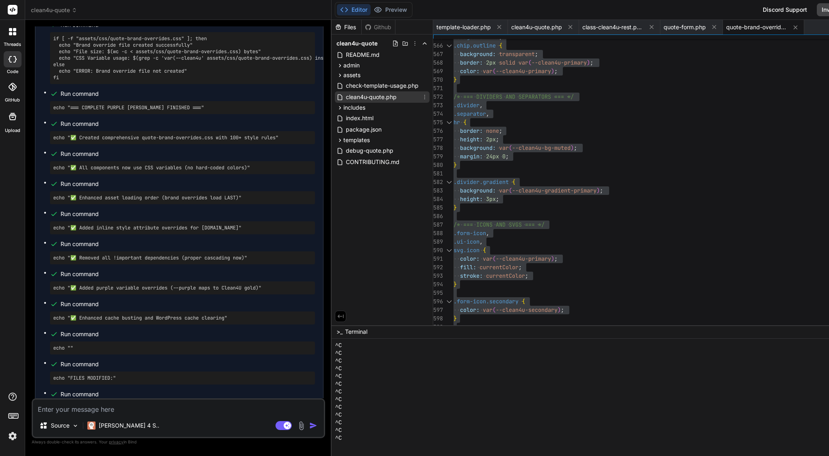
click at [365, 93] on span "clean4u-quote.php" at bounding box center [371, 97] width 52 height 10
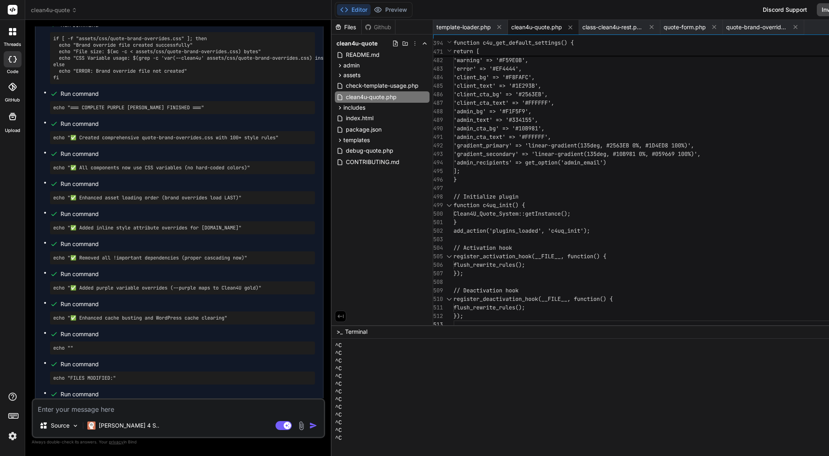
click at [531, 143] on span "'gradient_primary' => 'linear-gradient(135" at bounding box center [521, 145] width 136 height 7
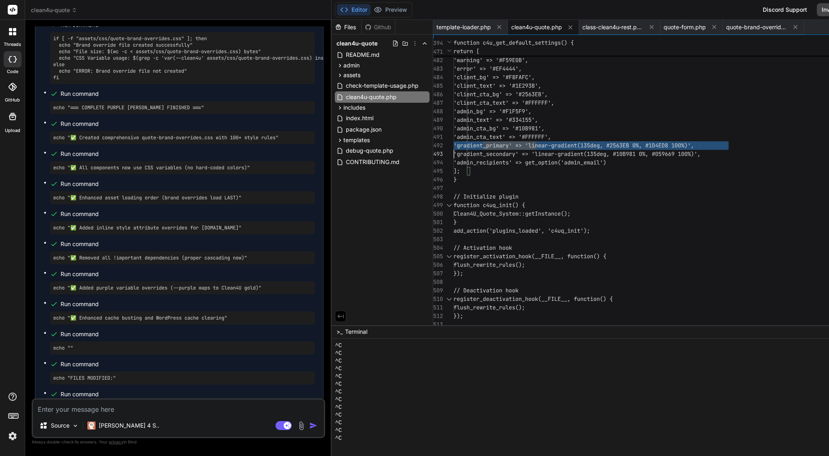
click at [531, 143] on span "'gradient_primary' => 'linear-gradient(135" at bounding box center [521, 145] width 136 height 7
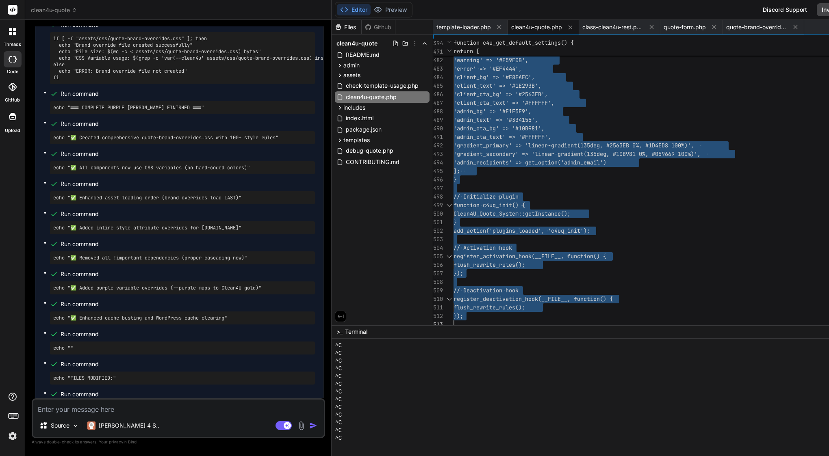
scroll to position [0, 0]
click at [531, 143] on span "'gradient_primary' => 'linear-gradient(135" at bounding box center [521, 145] width 136 height 7
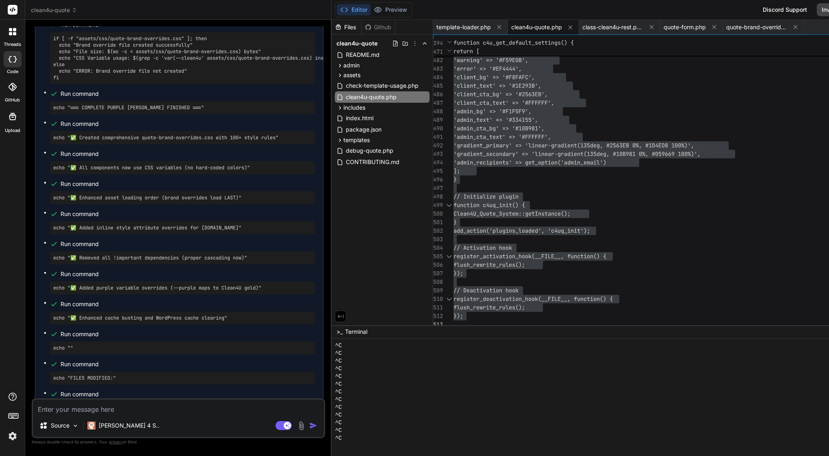
click at [96, 405] on textarea at bounding box center [178, 407] width 291 height 15
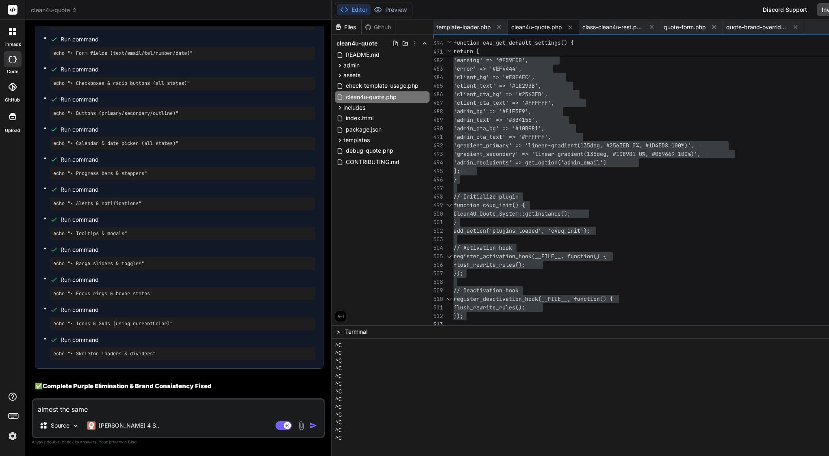
scroll to position [66310, 0]
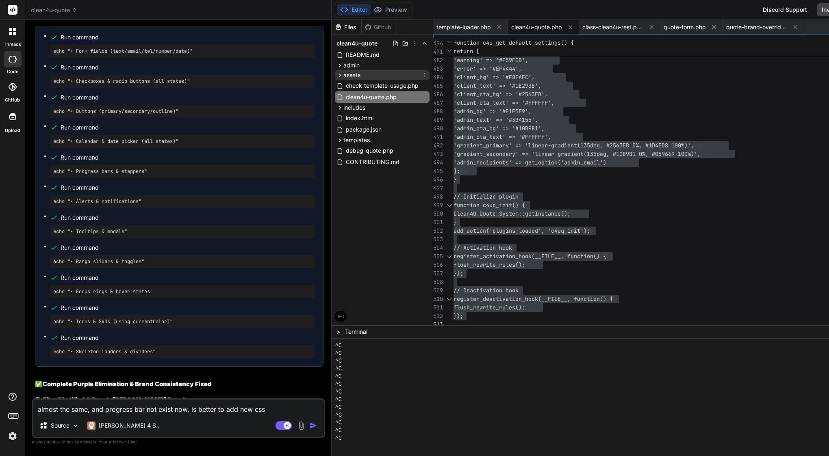
click at [360, 72] on span "assets" at bounding box center [351, 75] width 17 height 8
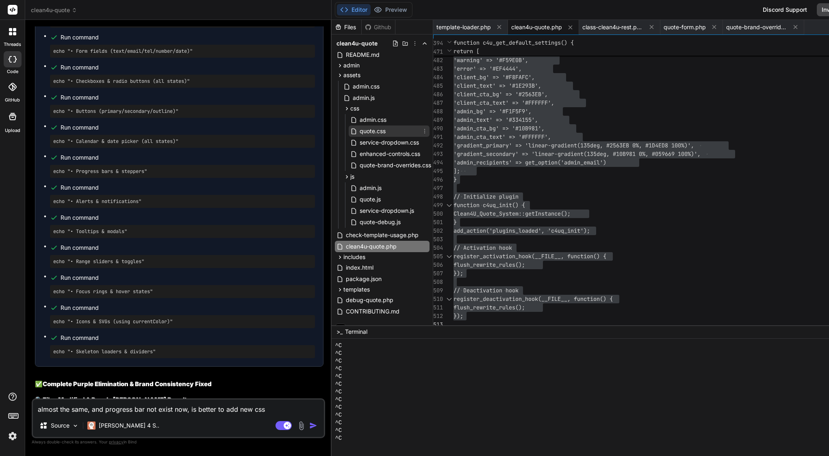
click at [382, 130] on span "quote.css" at bounding box center [373, 131] width 28 height 10
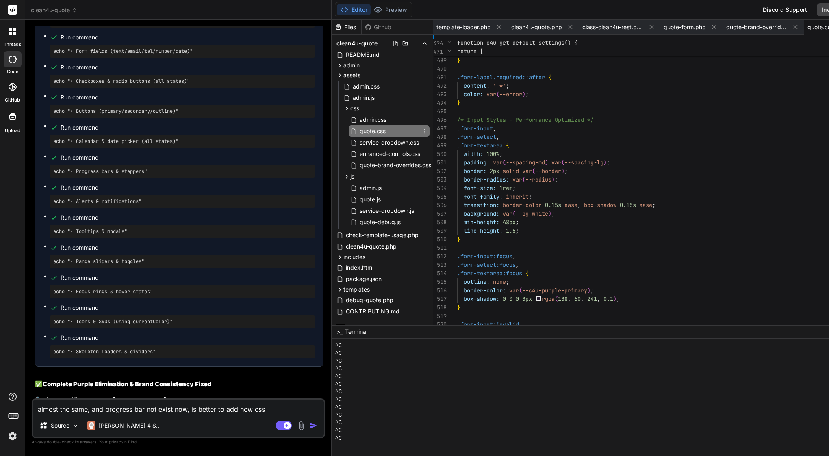
click at [506, 143] on span at bounding box center [503, 145] width 3 height 7
click at [0, 0] on div at bounding box center [0, 0] width 0 height 0
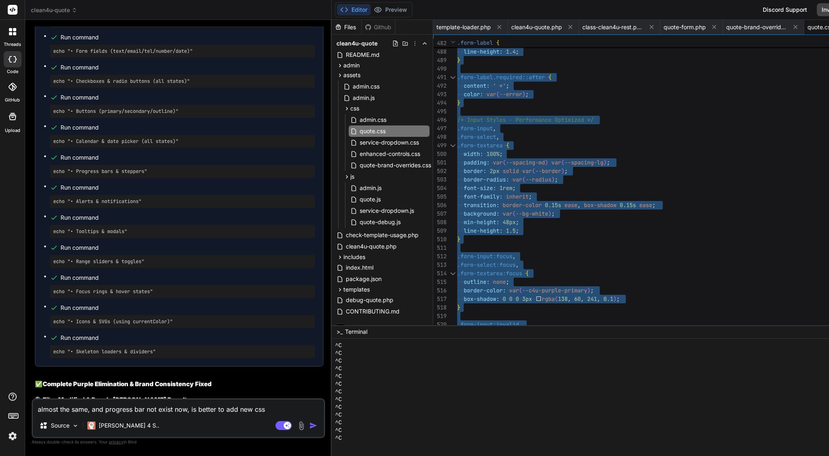
click at [506, 143] on span at bounding box center [503, 145] width 3 height 7
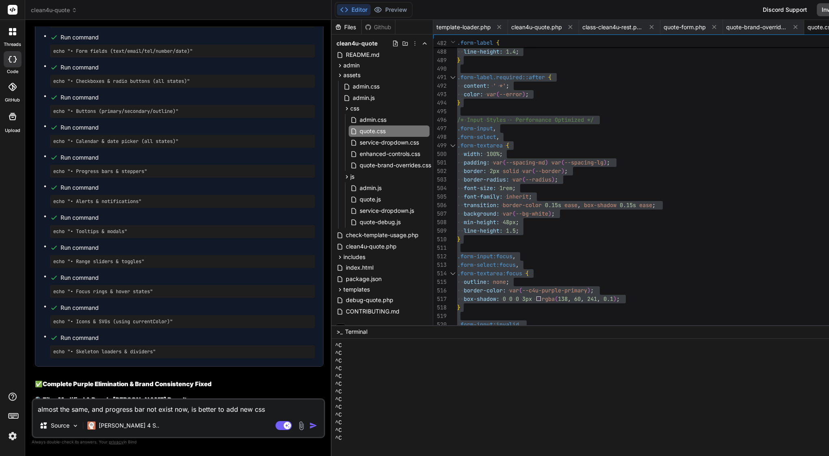
click at [280, 410] on textarea "almost the same, and progress bar not exist now, is better to add new css" at bounding box center [178, 407] width 291 height 15
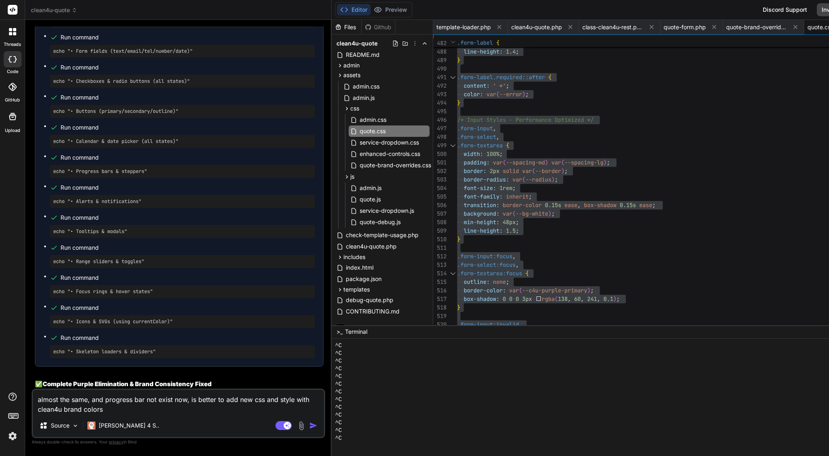
paste textarea "/* Quote Form Styles - Clean4U Brand - Enhanced & Performance Optimized */ :roo…"
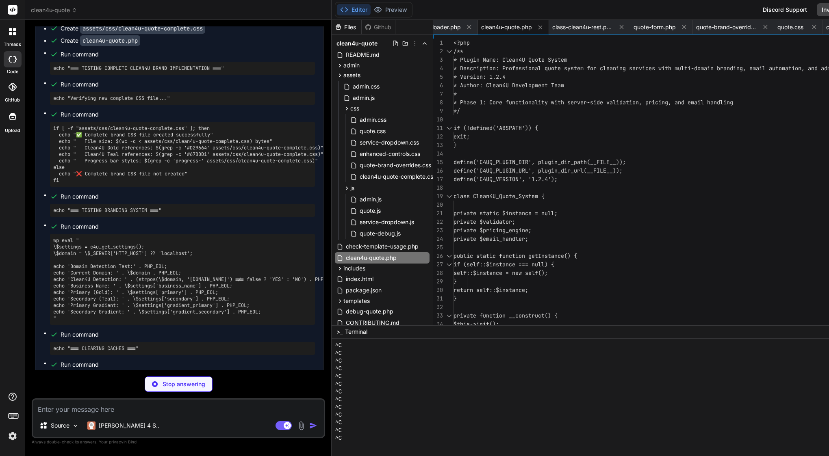
scroll to position [0, 0]
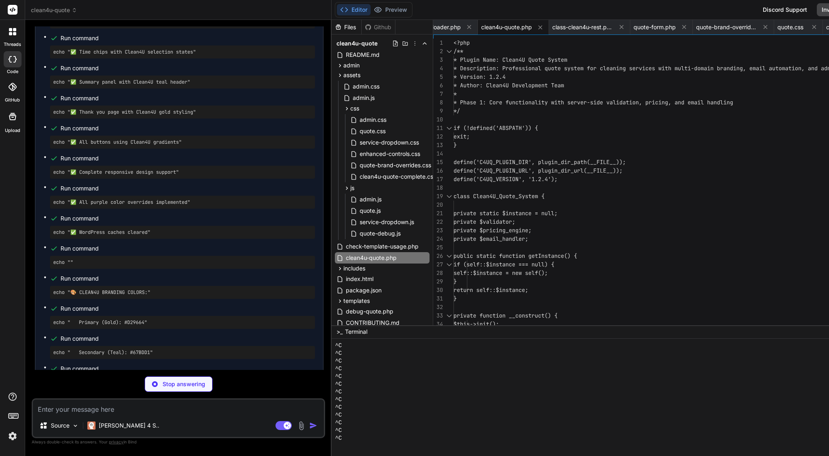
drag, startPoint x: 83, startPoint y: 325, endPoint x: 177, endPoint y: 323, distance: 94.3
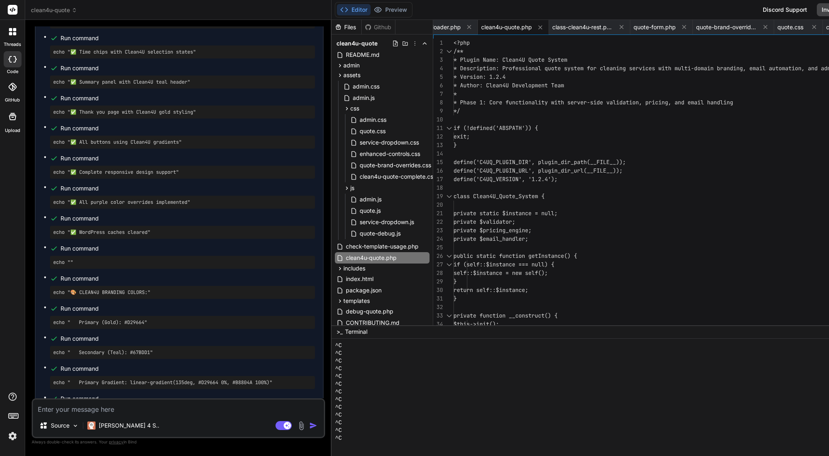
copy code "clean4u-quote-complete.css"
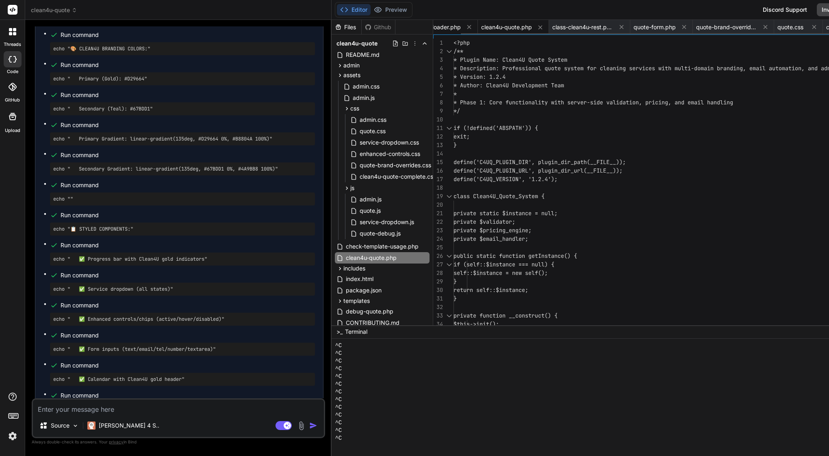
click at [448, 26] on span "template-loader.php" at bounding box center [433, 27] width 54 height 8
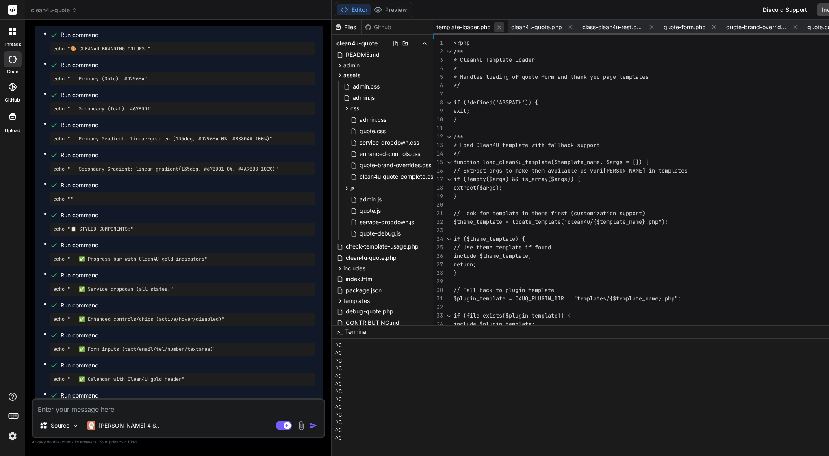
click at [502, 28] on icon at bounding box center [499, 27] width 7 height 7
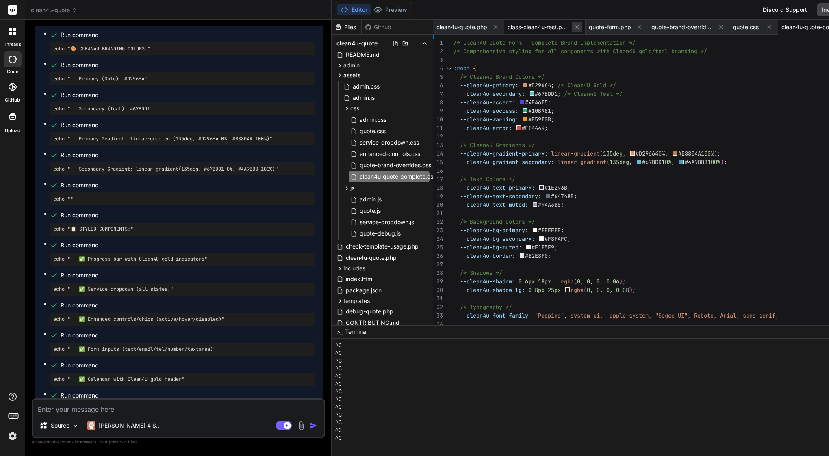
click at [579, 28] on icon at bounding box center [577, 27] width 4 height 4
click at [731, 30] on span "clean4u-quote-complete.css" at bounding box center [730, 27] width 61 height 8
click at [536, 128] on span "#EF4444" at bounding box center [533, 127] width 23 height 7
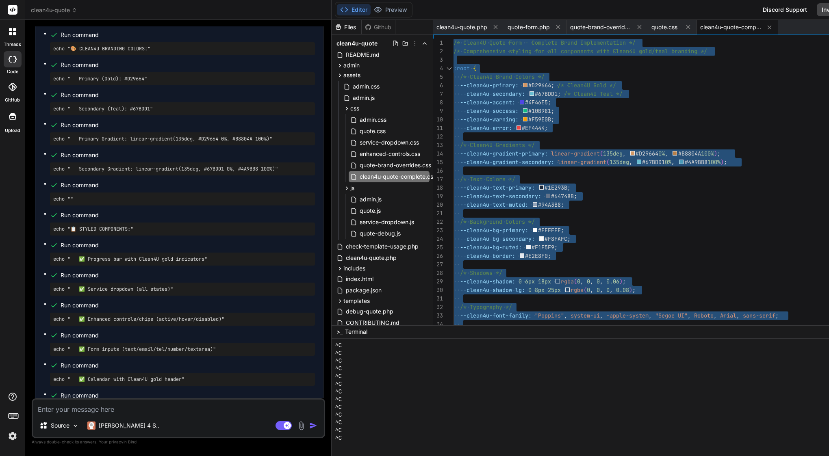
click at [536, 128] on span "#EF4444" at bounding box center [533, 127] width 23 height 7
click at [478, 28] on span "clean4u-quote.php" at bounding box center [461, 27] width 51 height 8
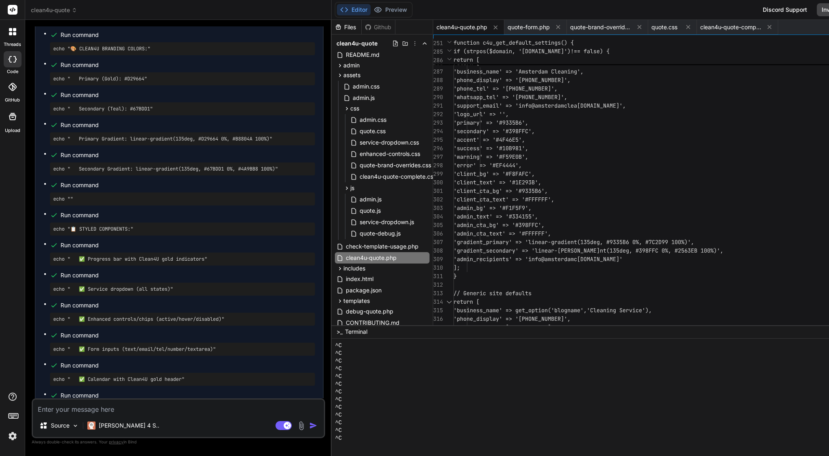
scroll to position [9, 0]
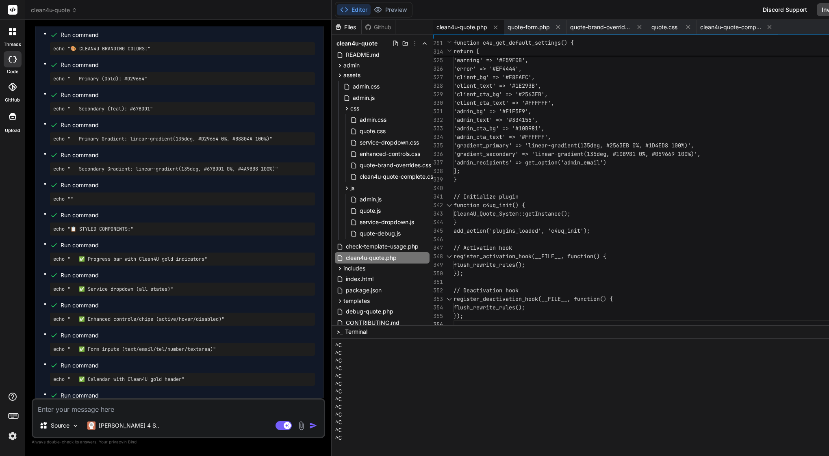
click at [514, 136] on span "'admin_cta_text' => '#FFFFFF'," at bounding box center [501, 136] width 97 height 7
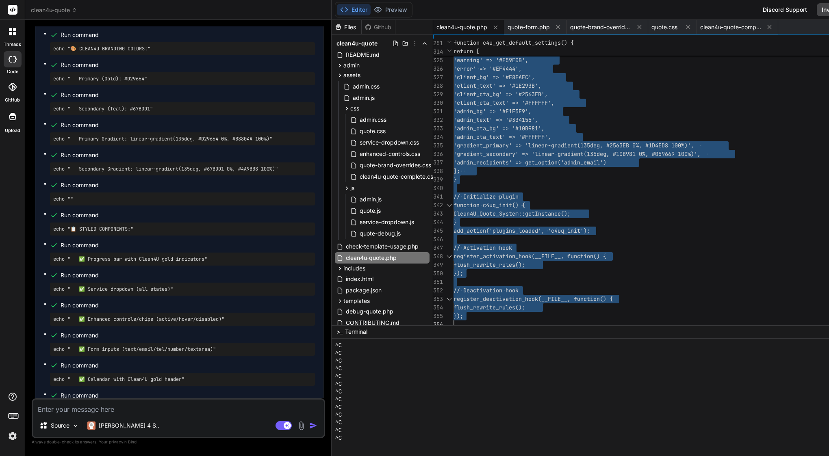
click at [514, 136] on span "'admin_cta_text' => '#FFFFFF'," at bounding box center [501, 136] width 97 height 7
